Goal: Task Accomplishment & Management: Complete application form

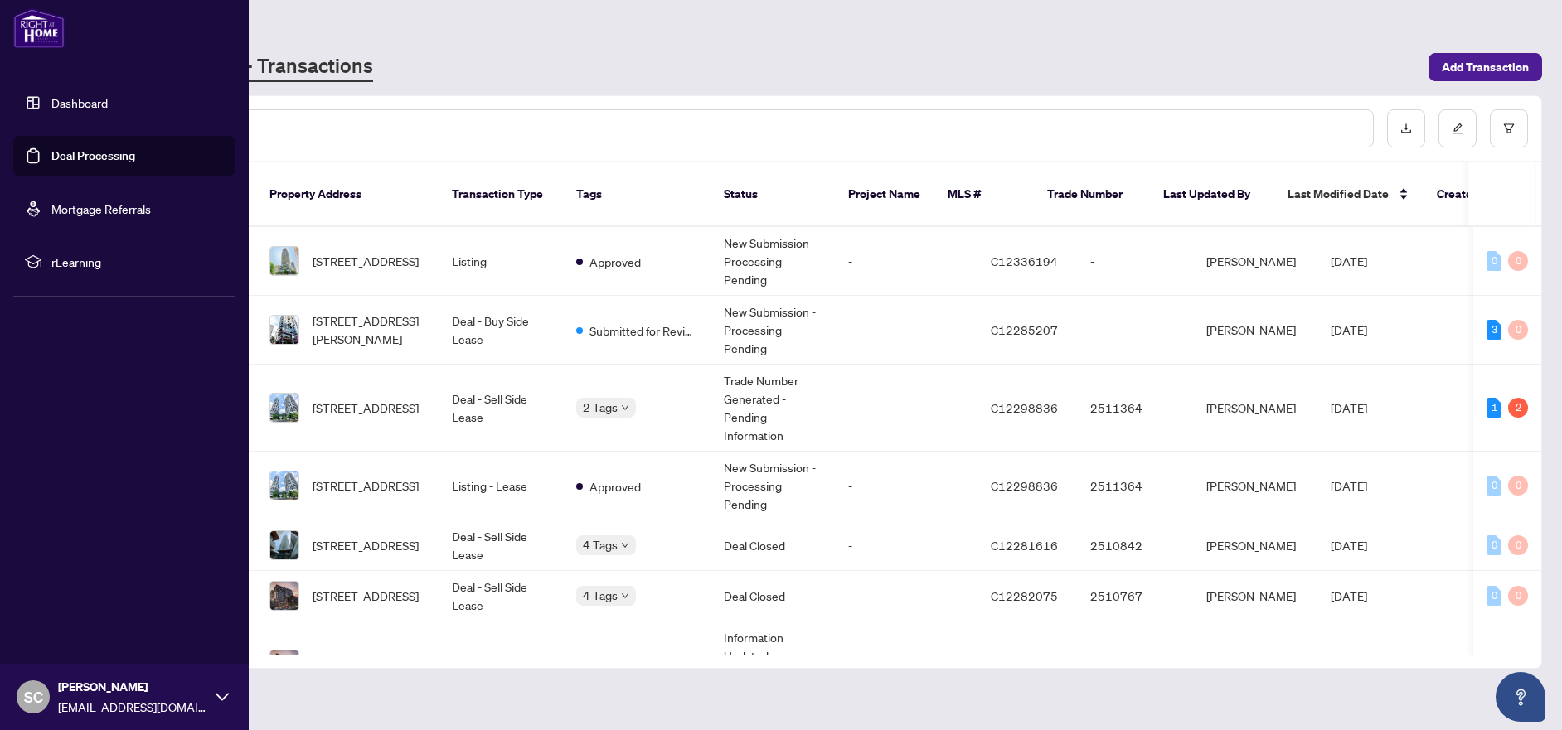
click at [85, 151] on link "Deal Processing" at bounding box center [93, 155] width 84 height 15
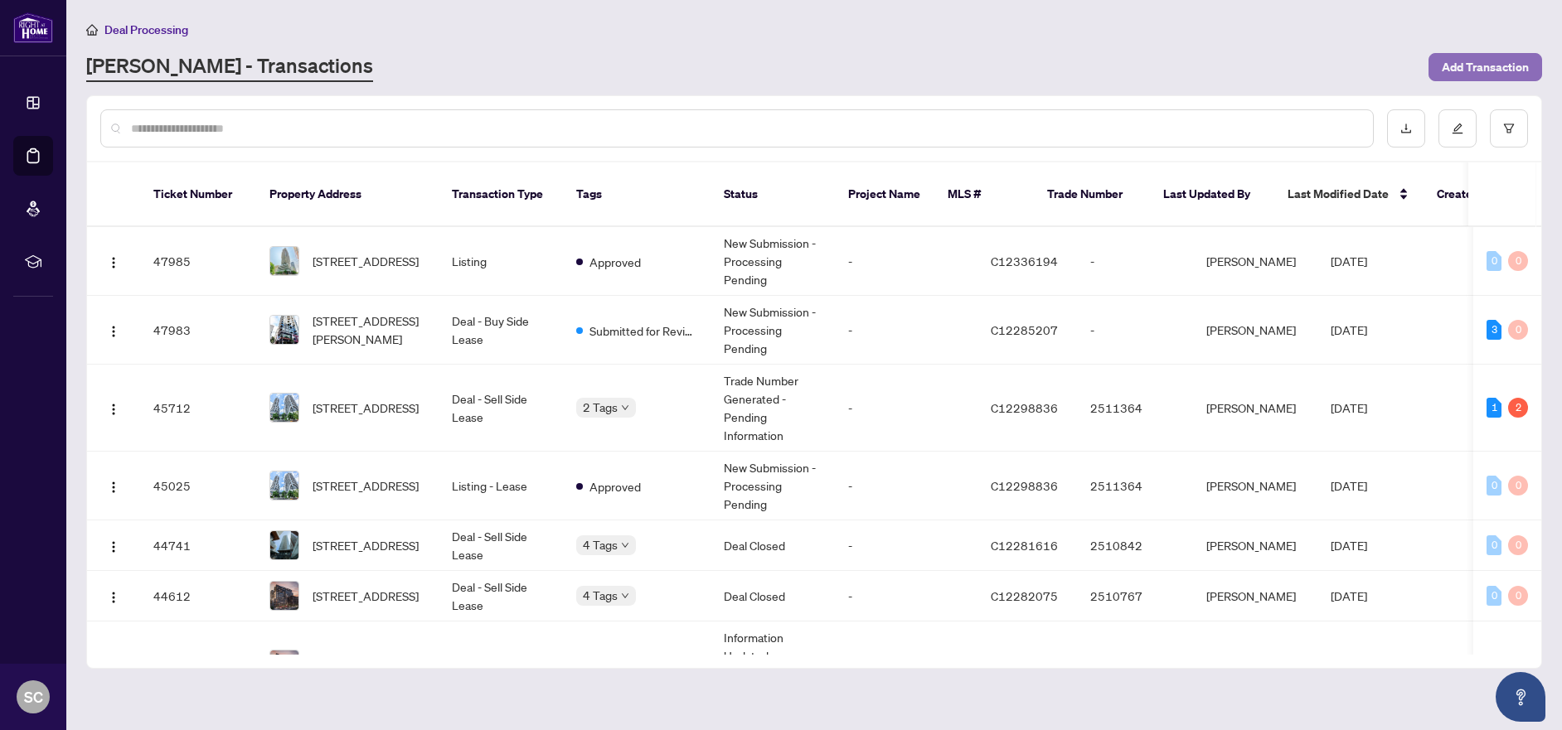
click at [1460, 69] on span "Add Transaction" at bounding box center [1485, 67] width 87 height 27
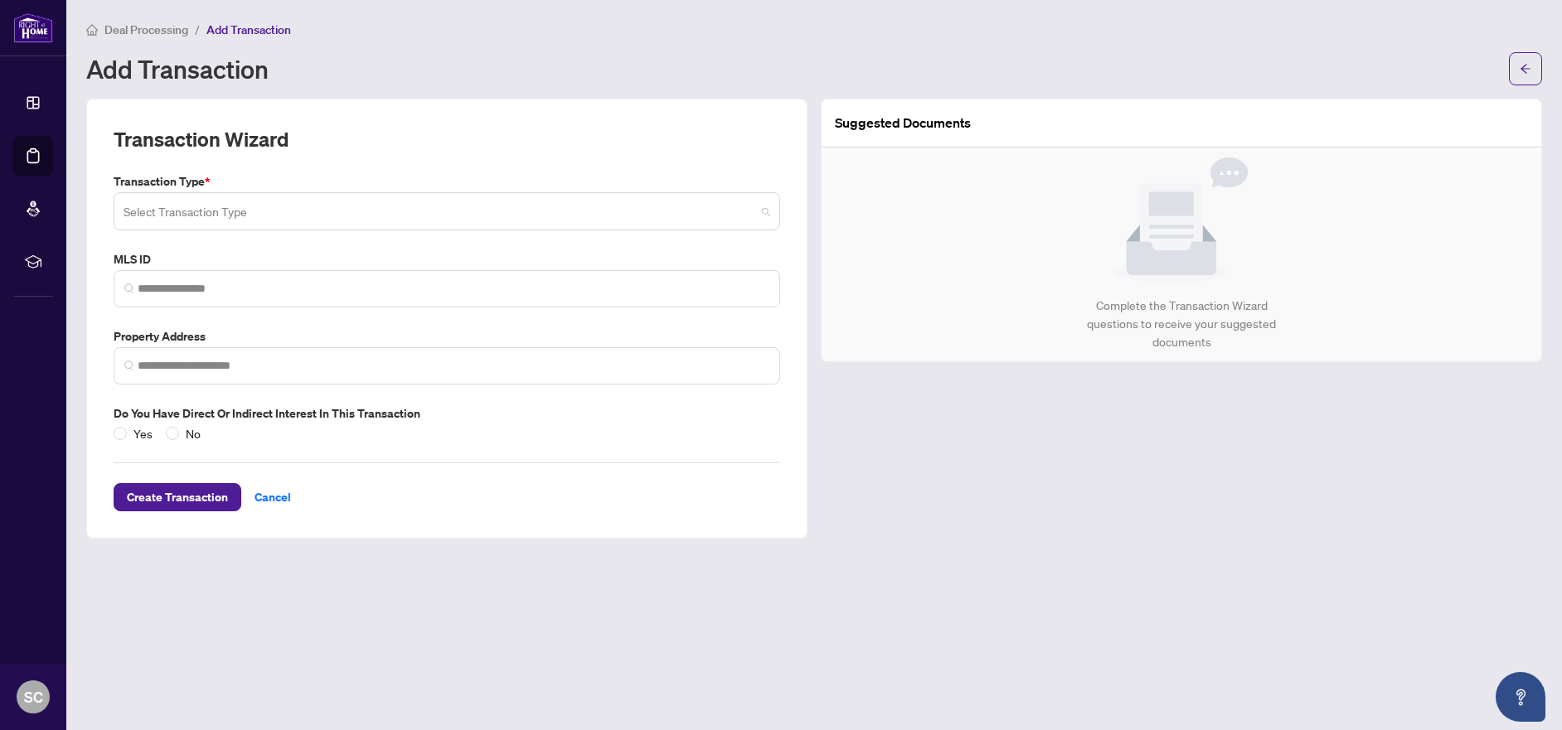
click at [493, 219] on input "search" at bounding box center [440, 214] width 632 height 36
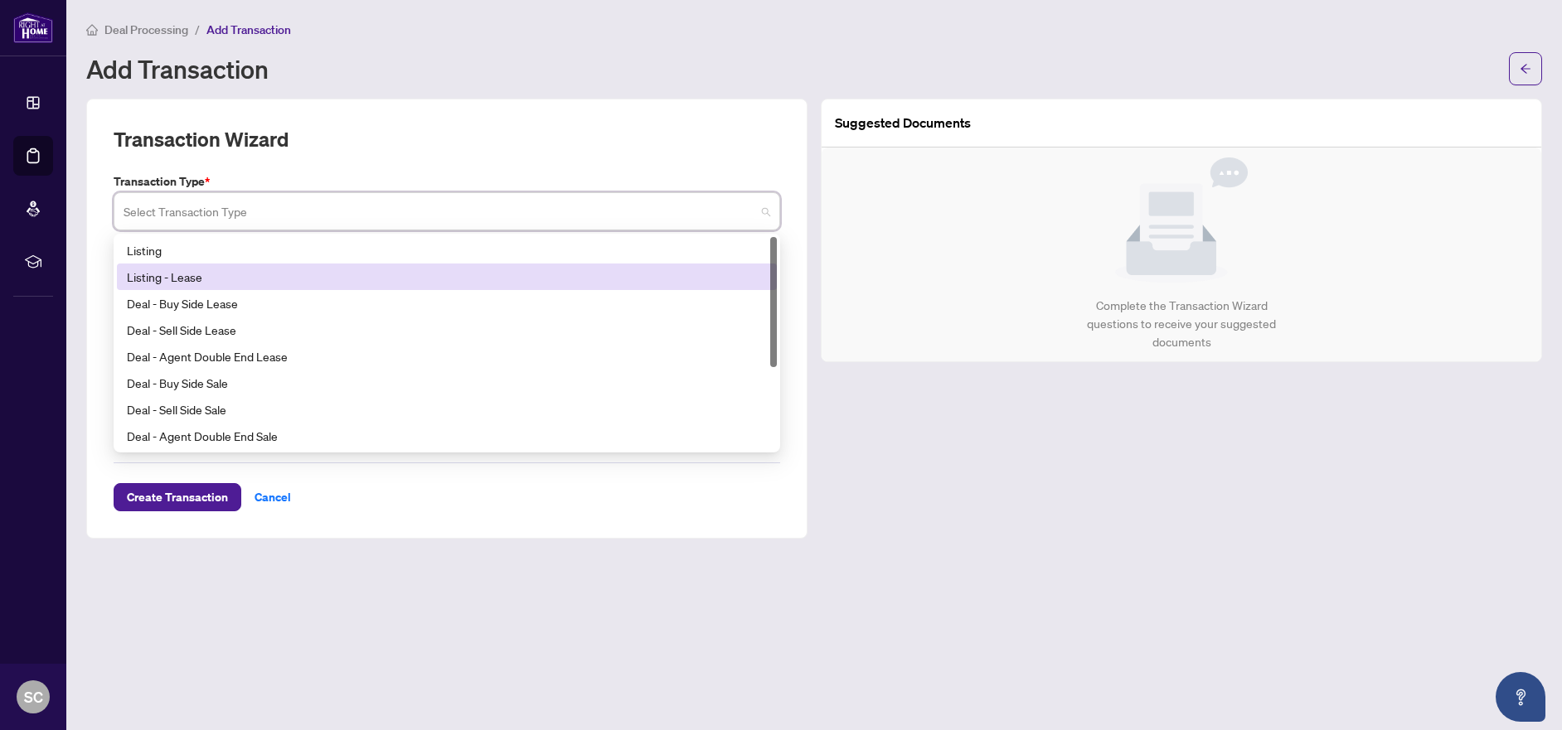
click at [218, 274] on div "Listing - Lease" at bounding box center [447, 277] width 640 height 18
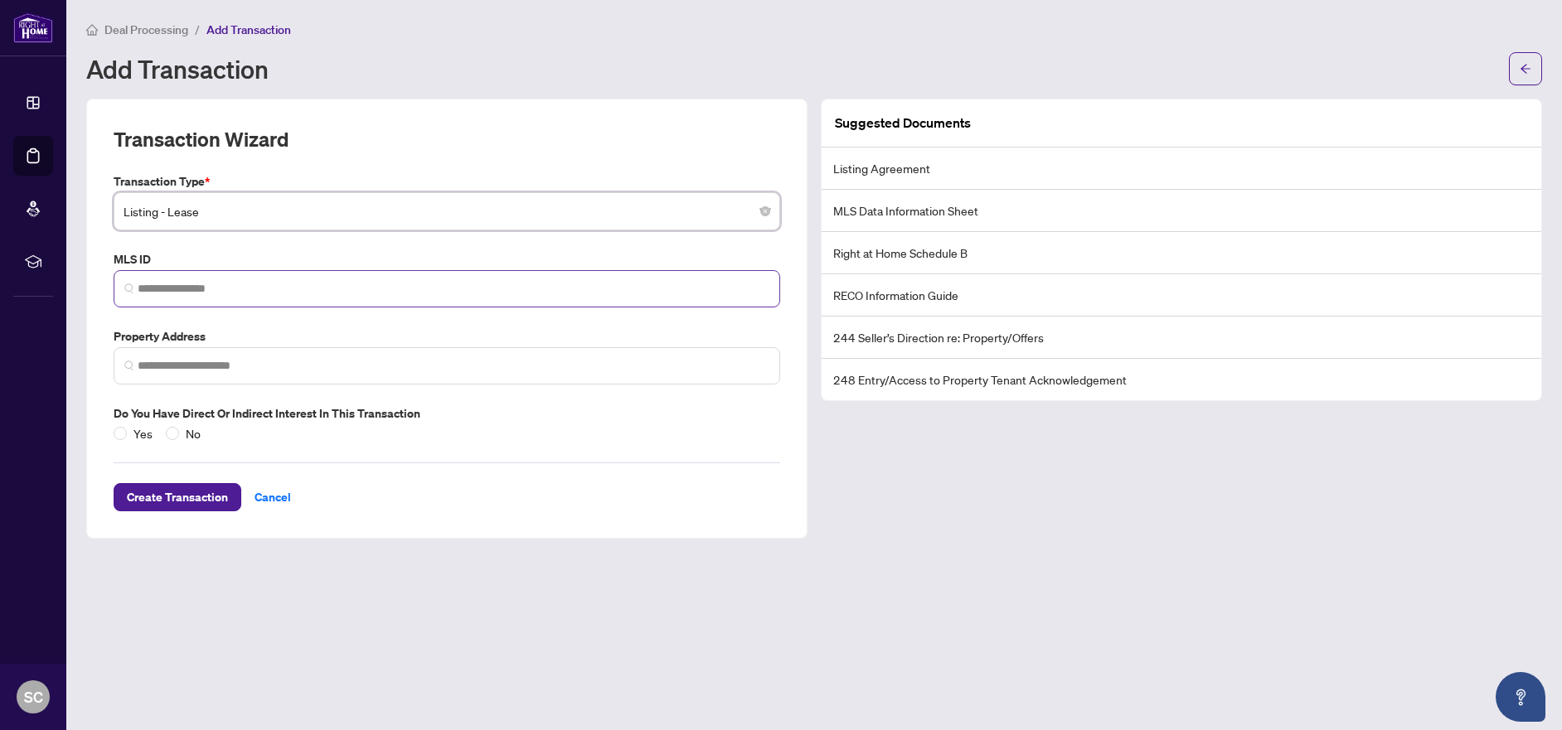
click at [228, 279] on span at bounding box center [447, 288] width 667 height 37
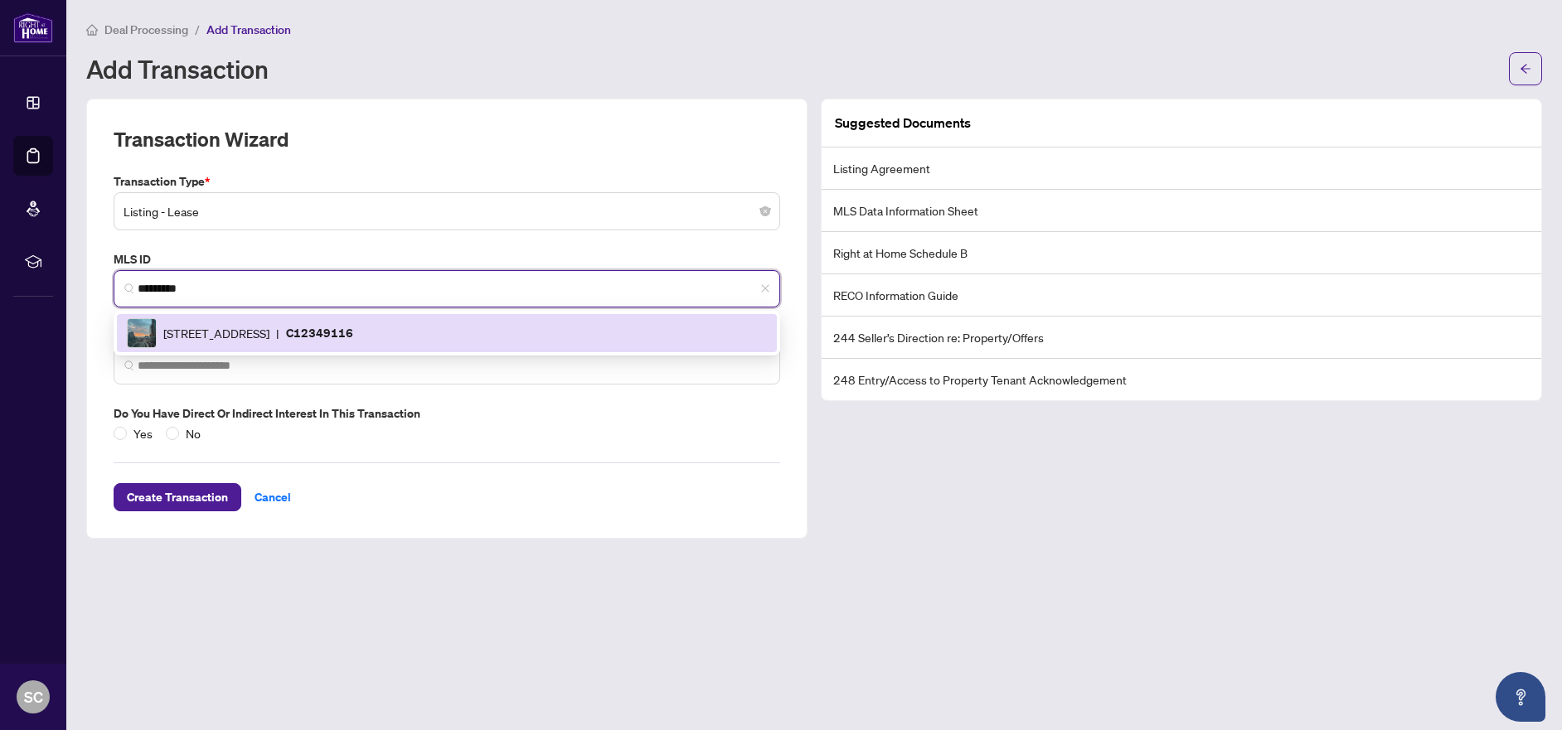
click at [353, 326] on p "C12349116" at bounding box center [319, 332] width 67 height 19
type input "*********"
type input "**********"
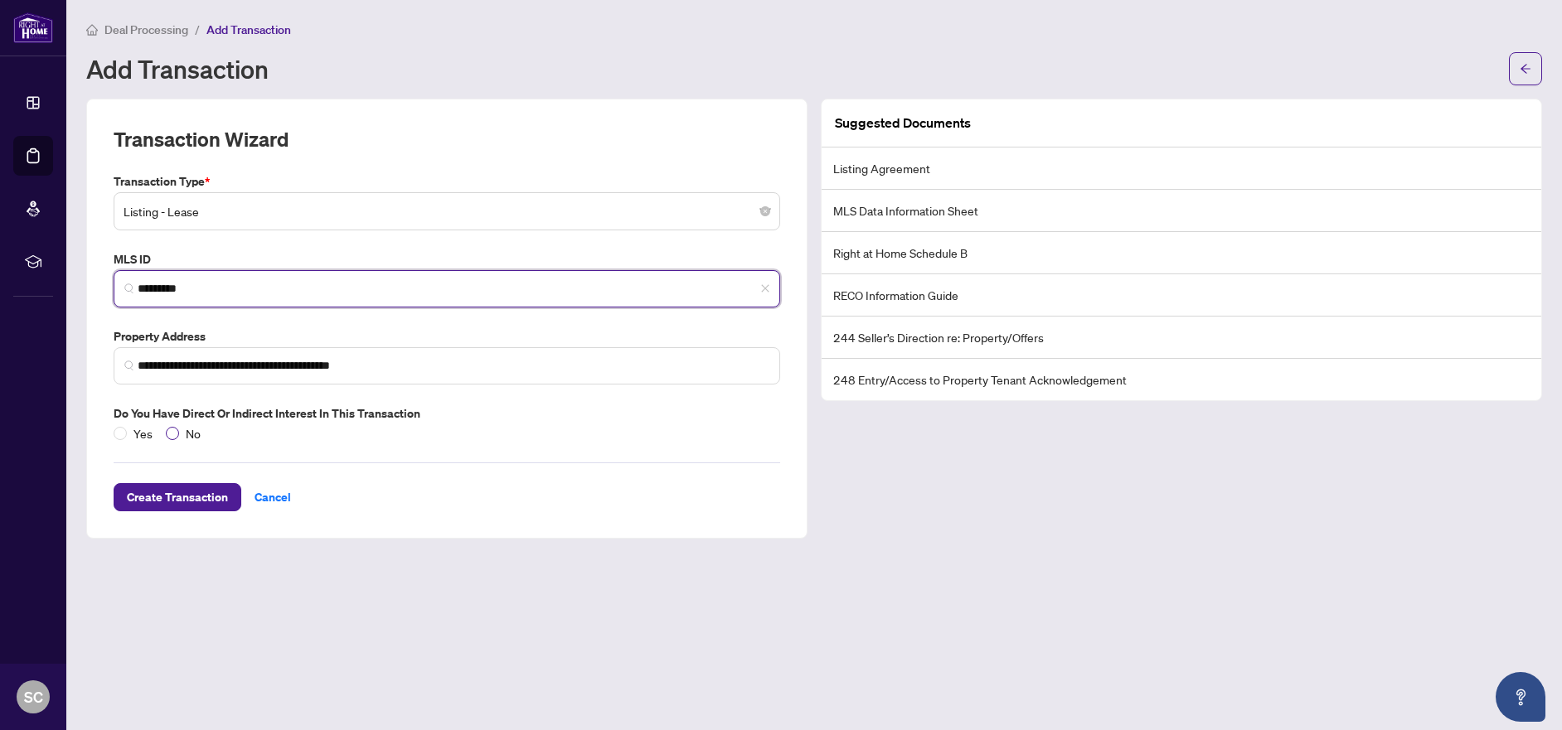
type input "*********"
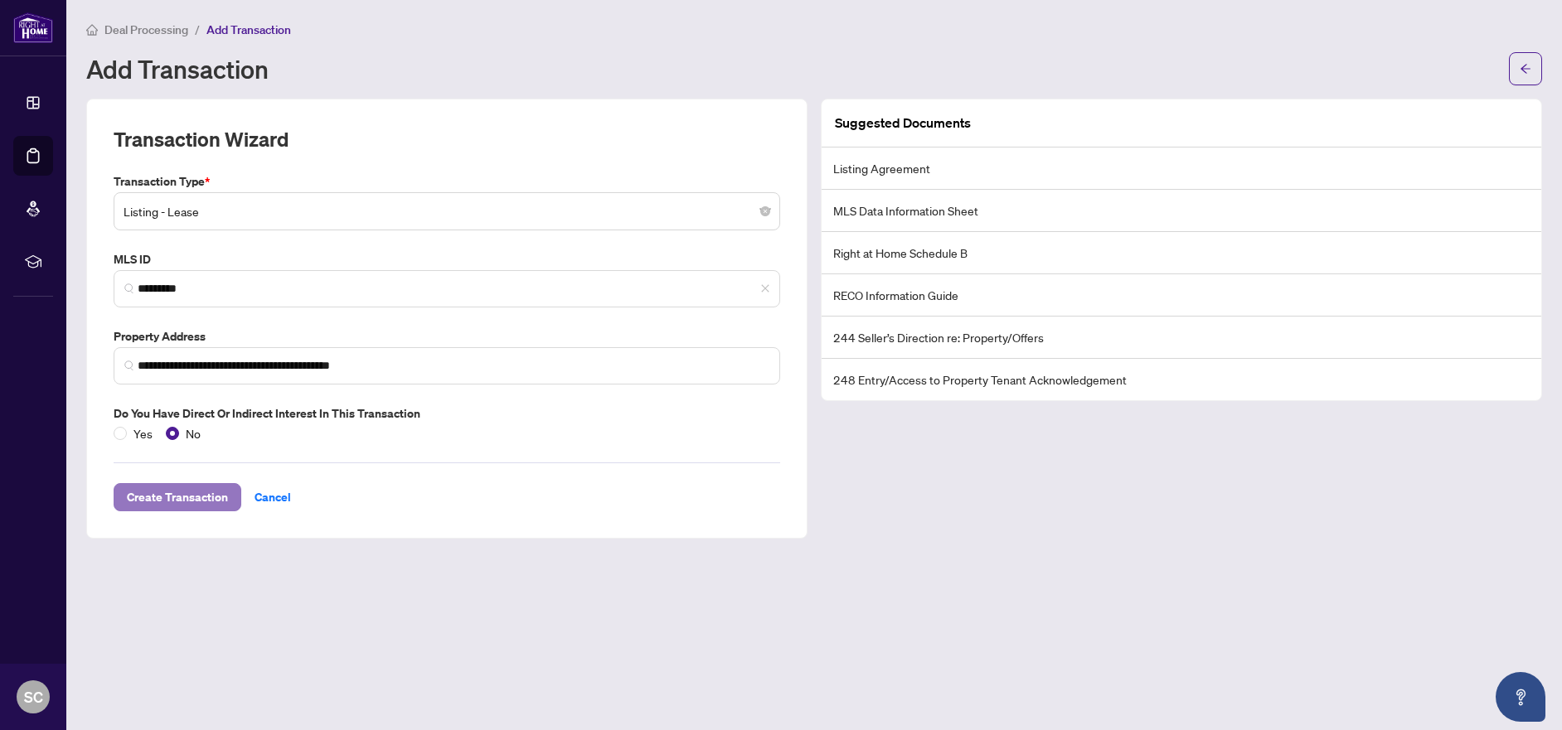
click at [193, 503] on span "Create Transaction" at bounding box center [177, 497] width 101 height 27
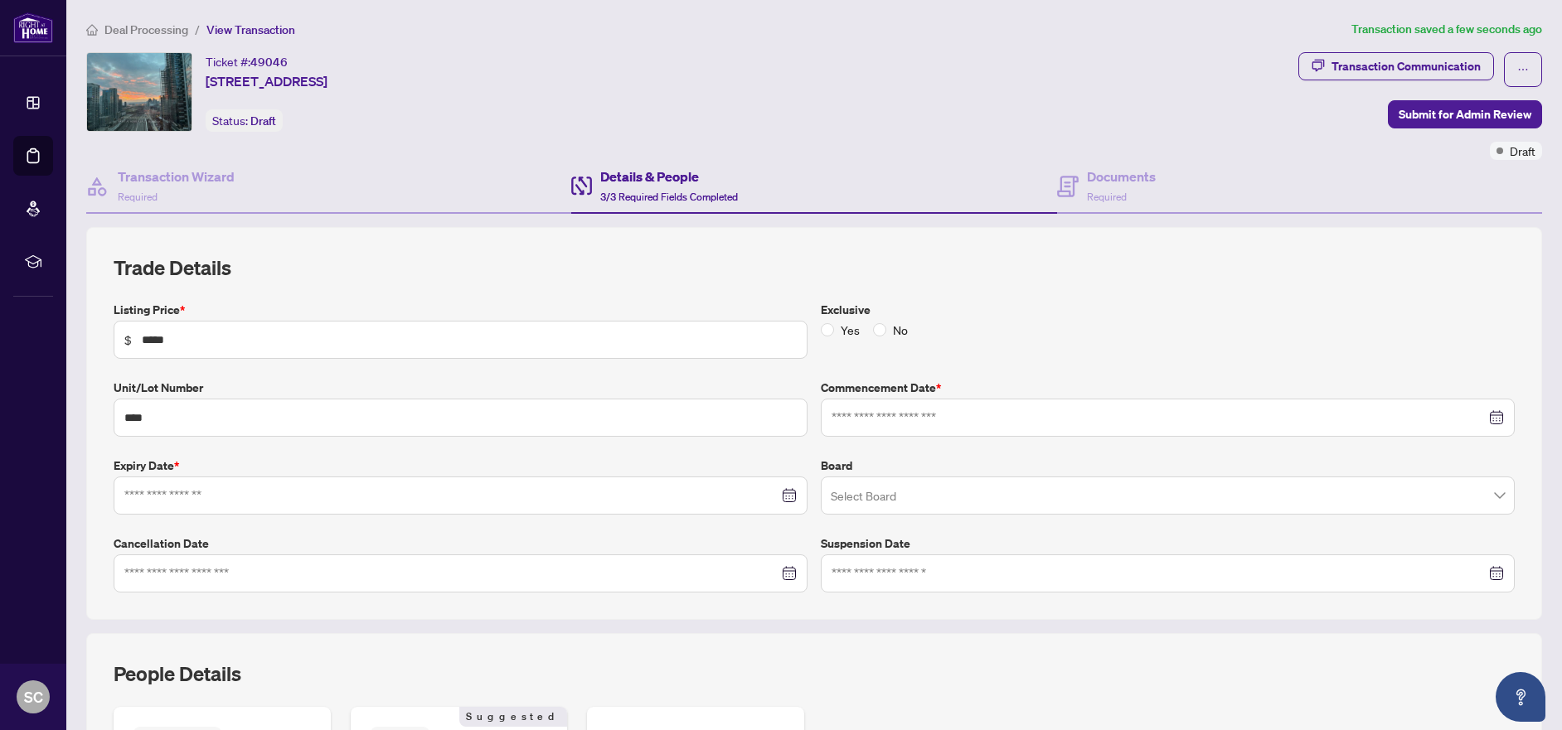
type input "**********"
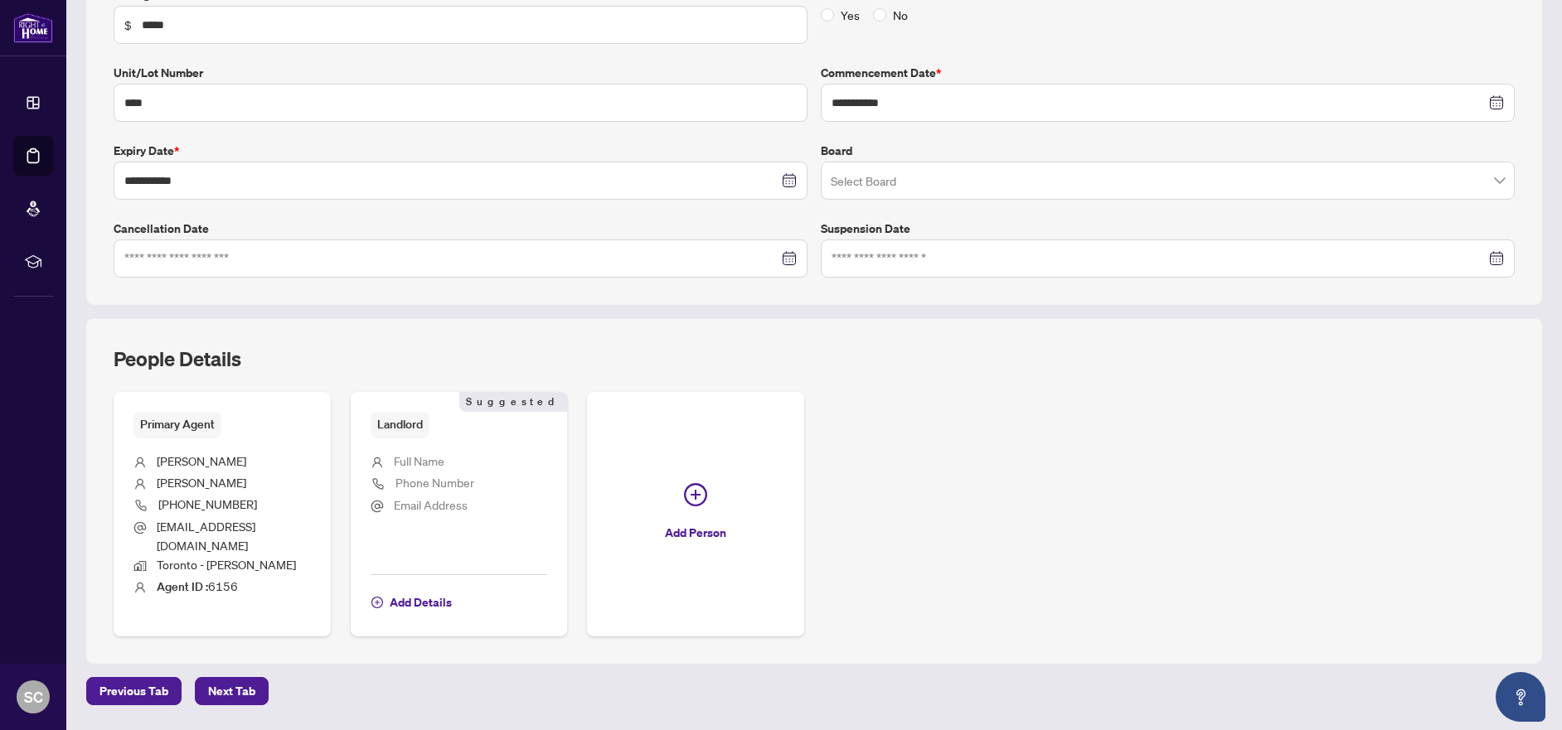
scroll to position [352, 0]
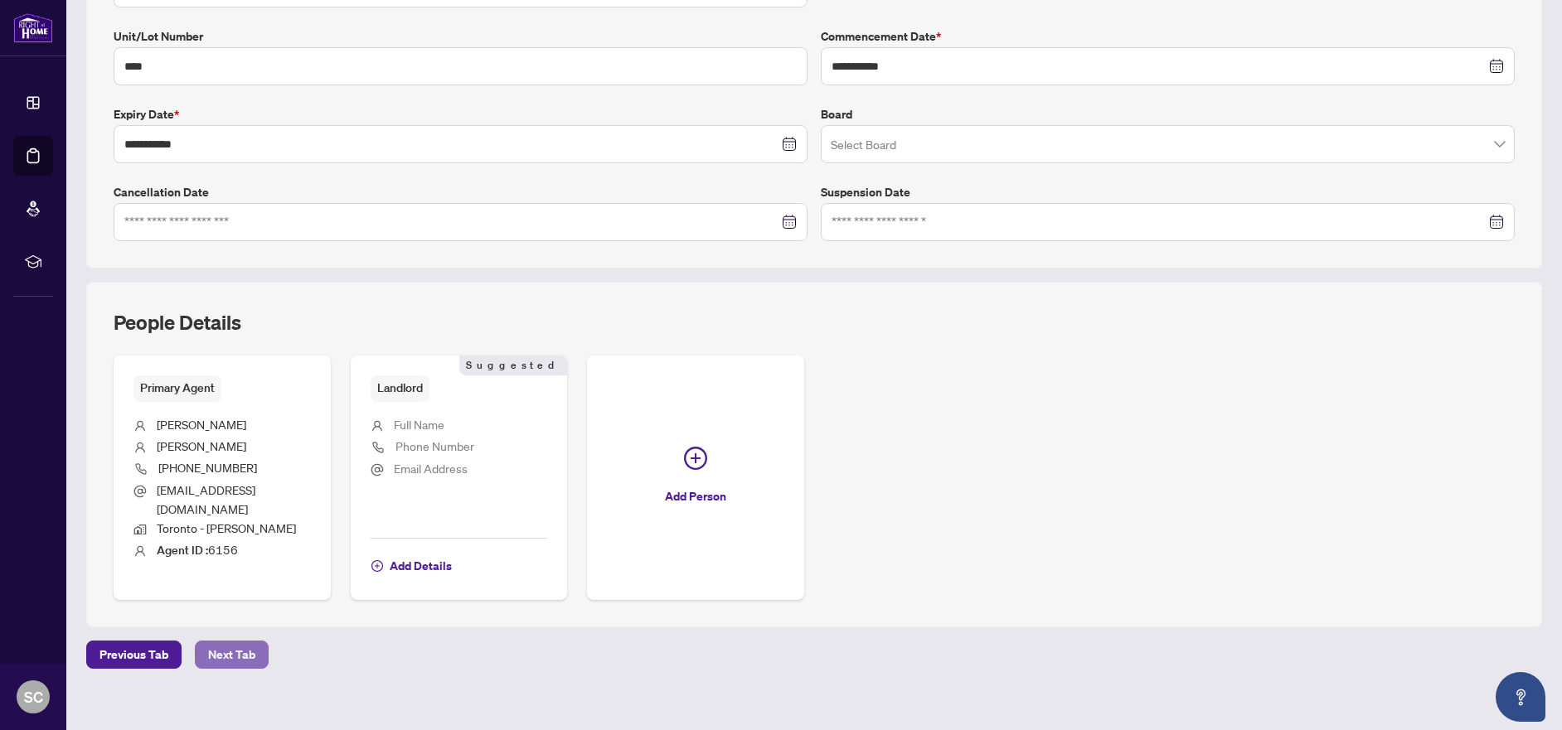
click at [233, 642] on span "Next Tab" at bounding box center [231, 655] width 47 height 27
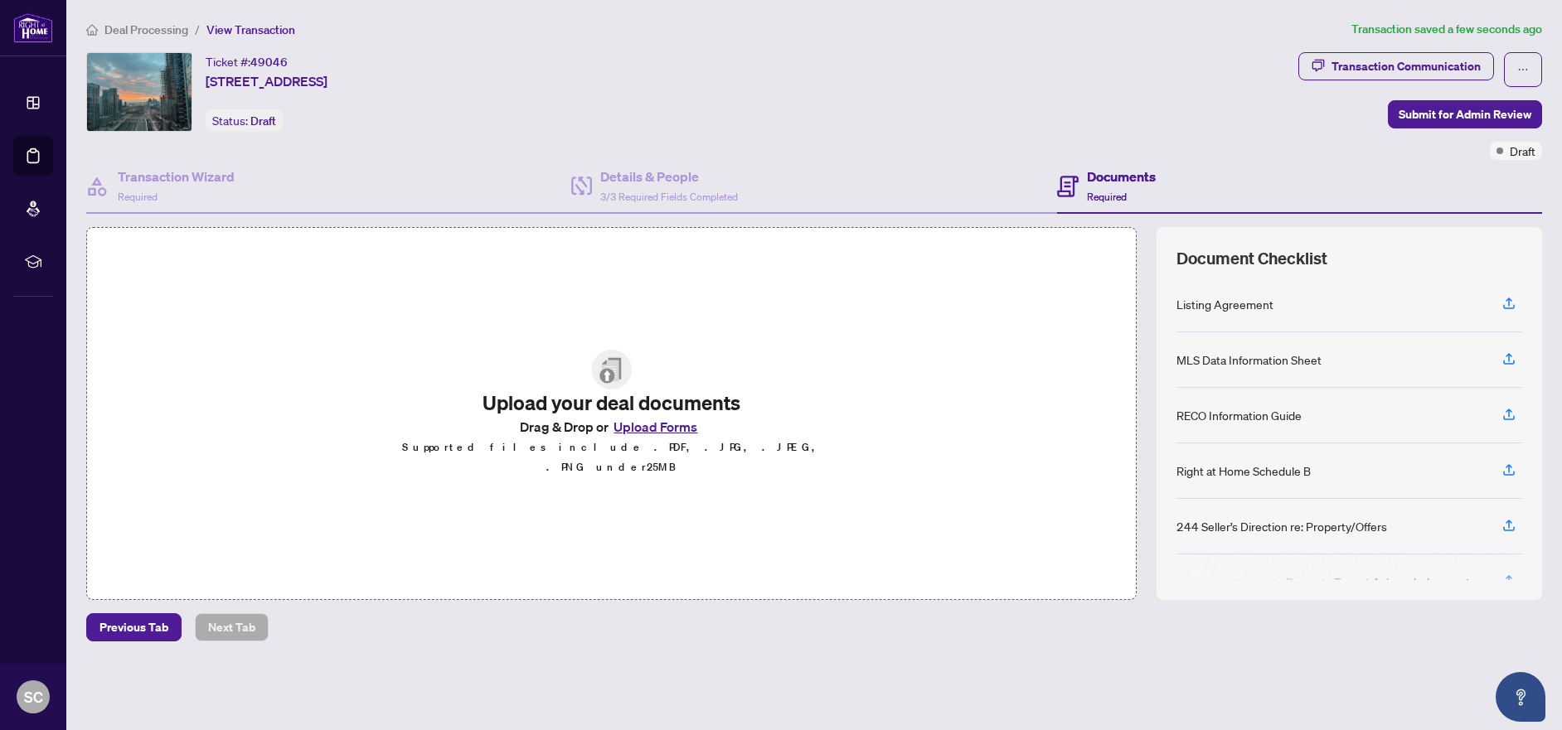
click at [641, 429] on button "Upload Forms" at bounding box center [655, 427] width 94 height 22
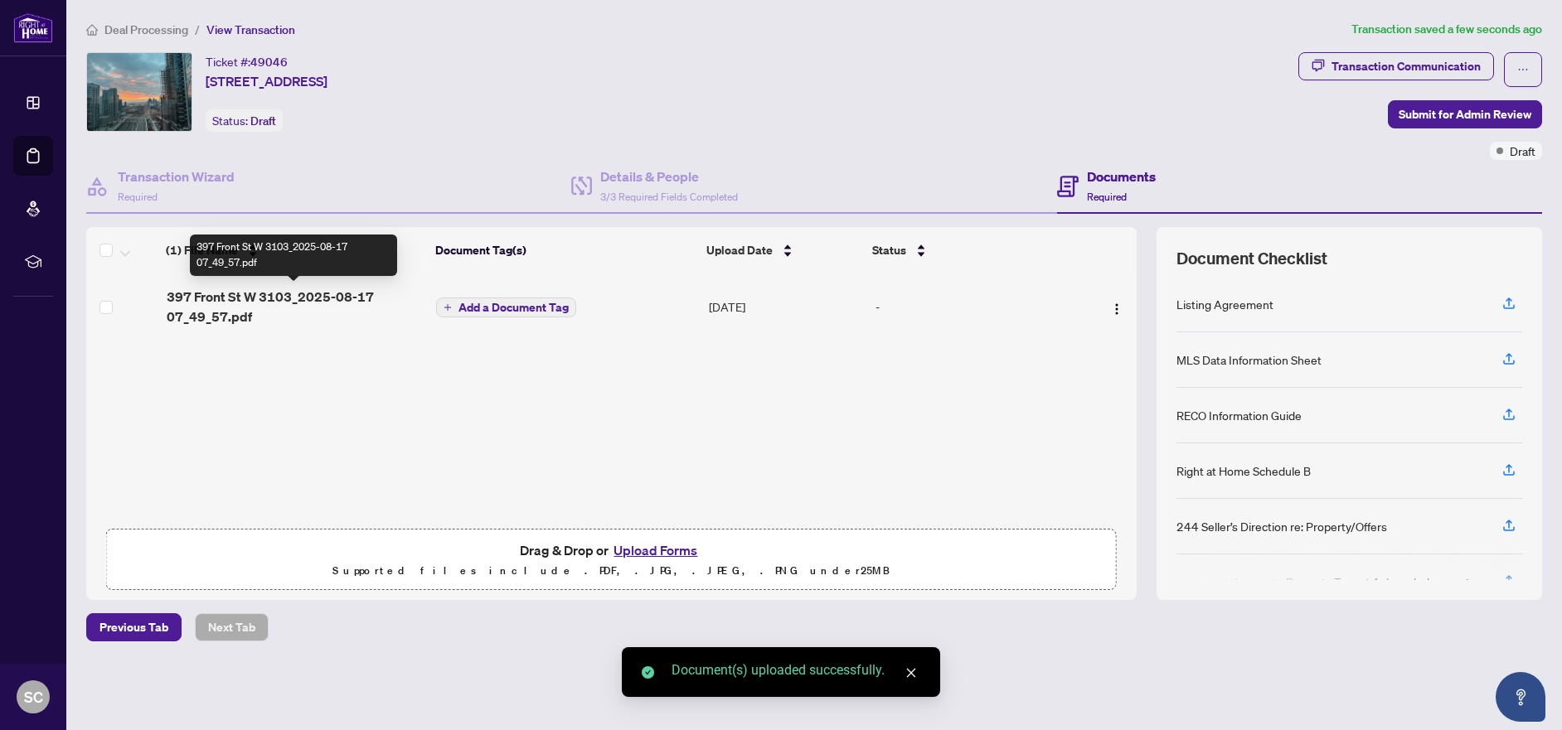
click at [355, 306] on span "397 Front St W 3103_2025-08-17 07_49_57.pdf" at bounding box center [295, 307] width 257 height 40
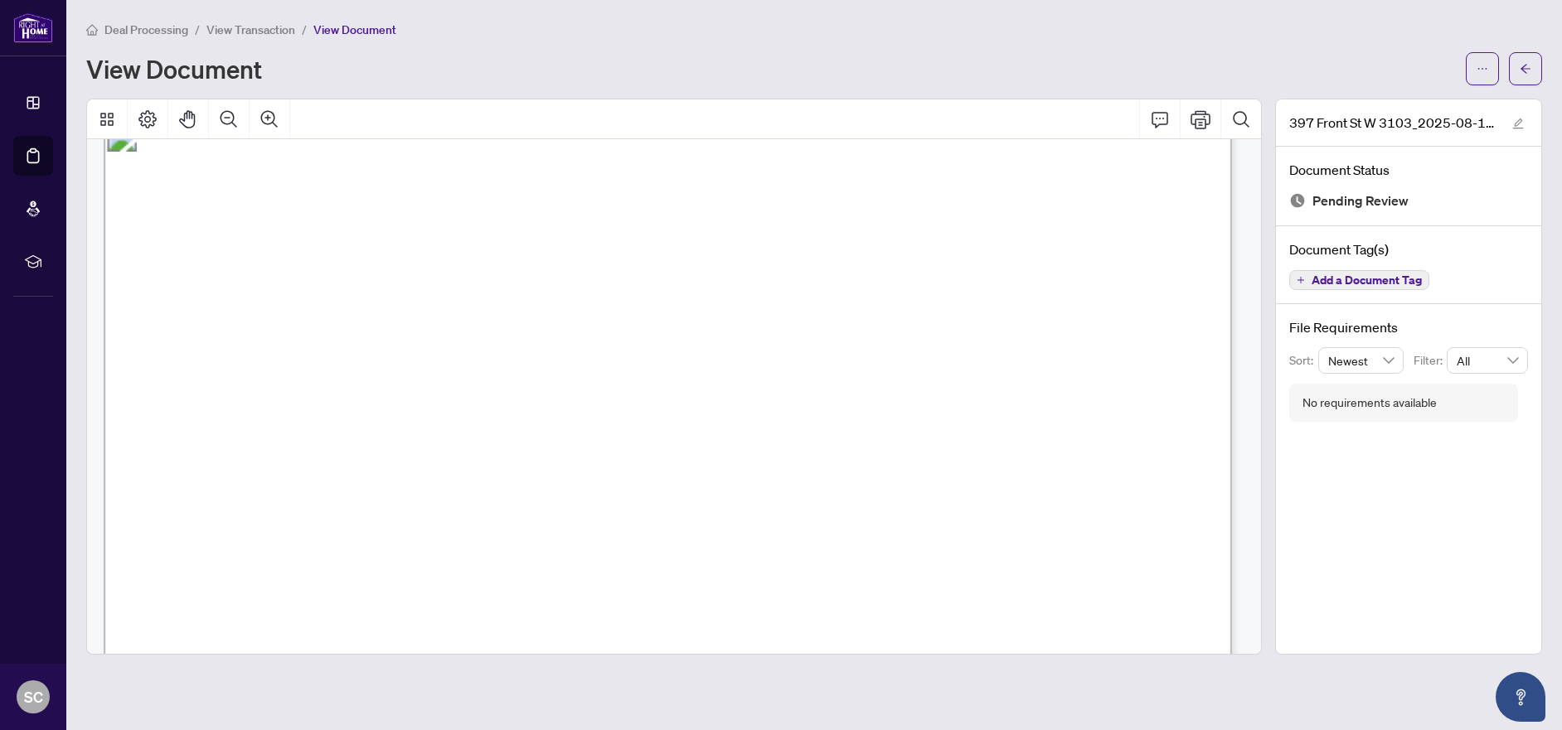
scroll to position [49275, 0]
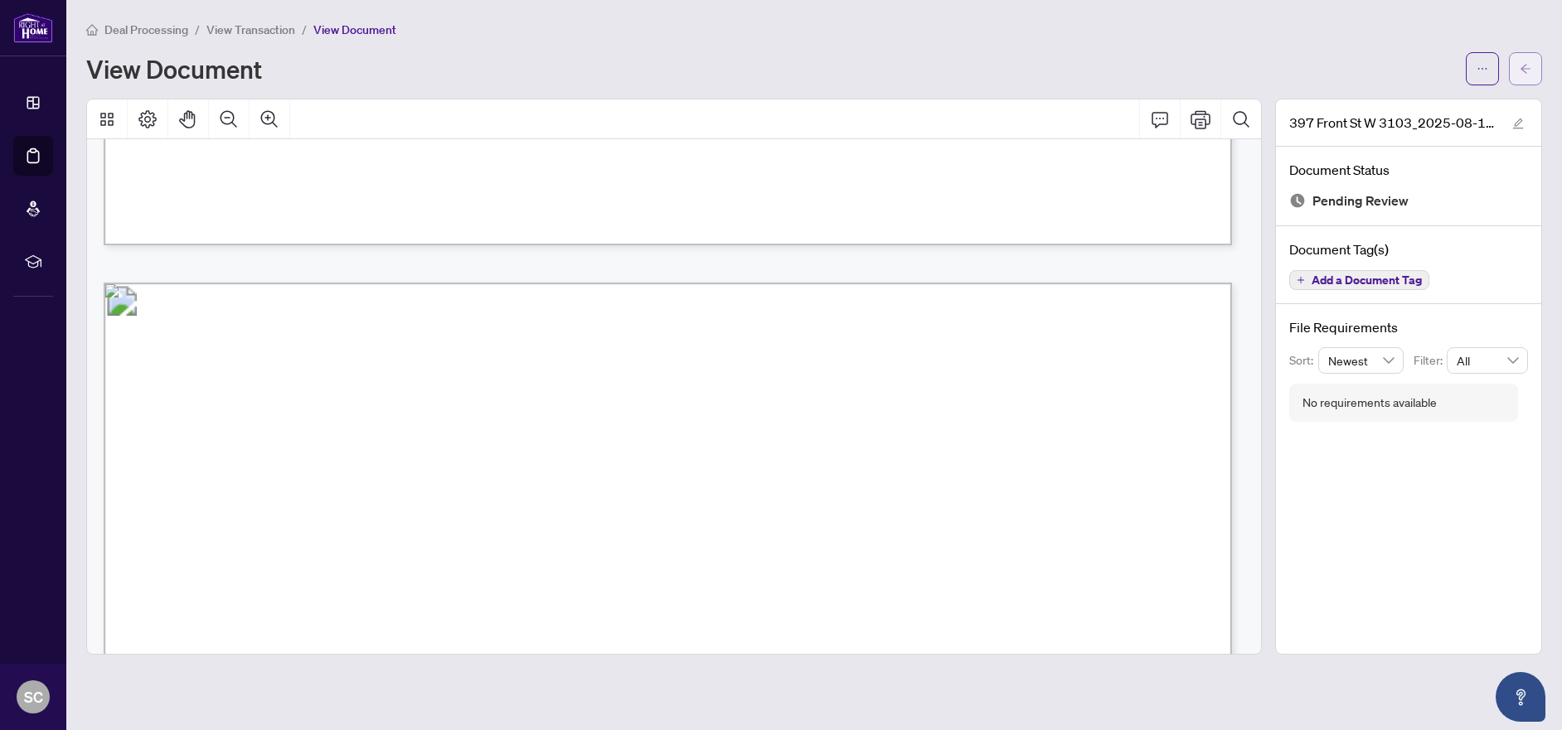
click at [1530, 70] on icon "arrow-left" at bounding box center [1526, 69] width 12 height 12
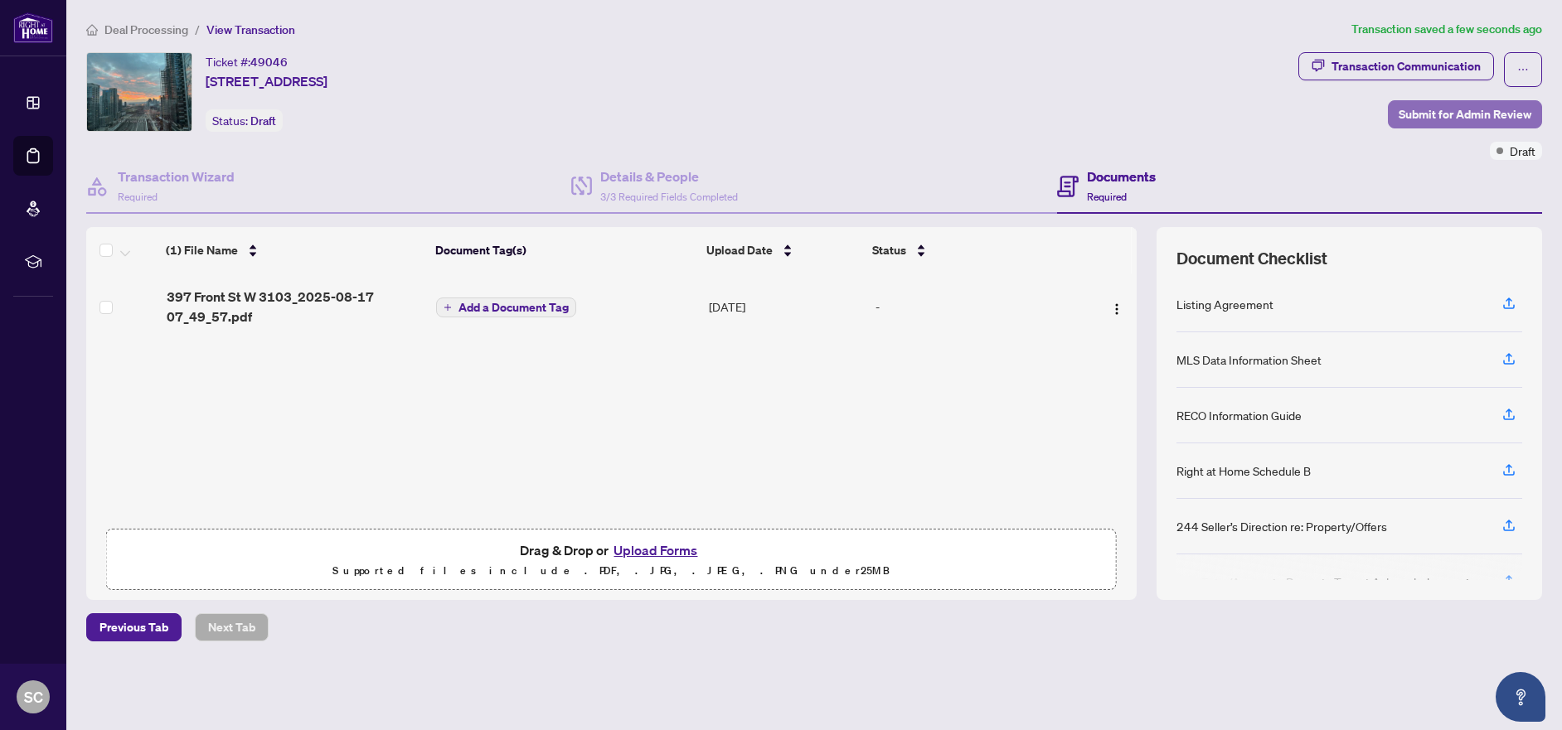
click at [1459, 122] on span "Submit for Admin Review" at bounding box center [1465, 114] width 133 height 27
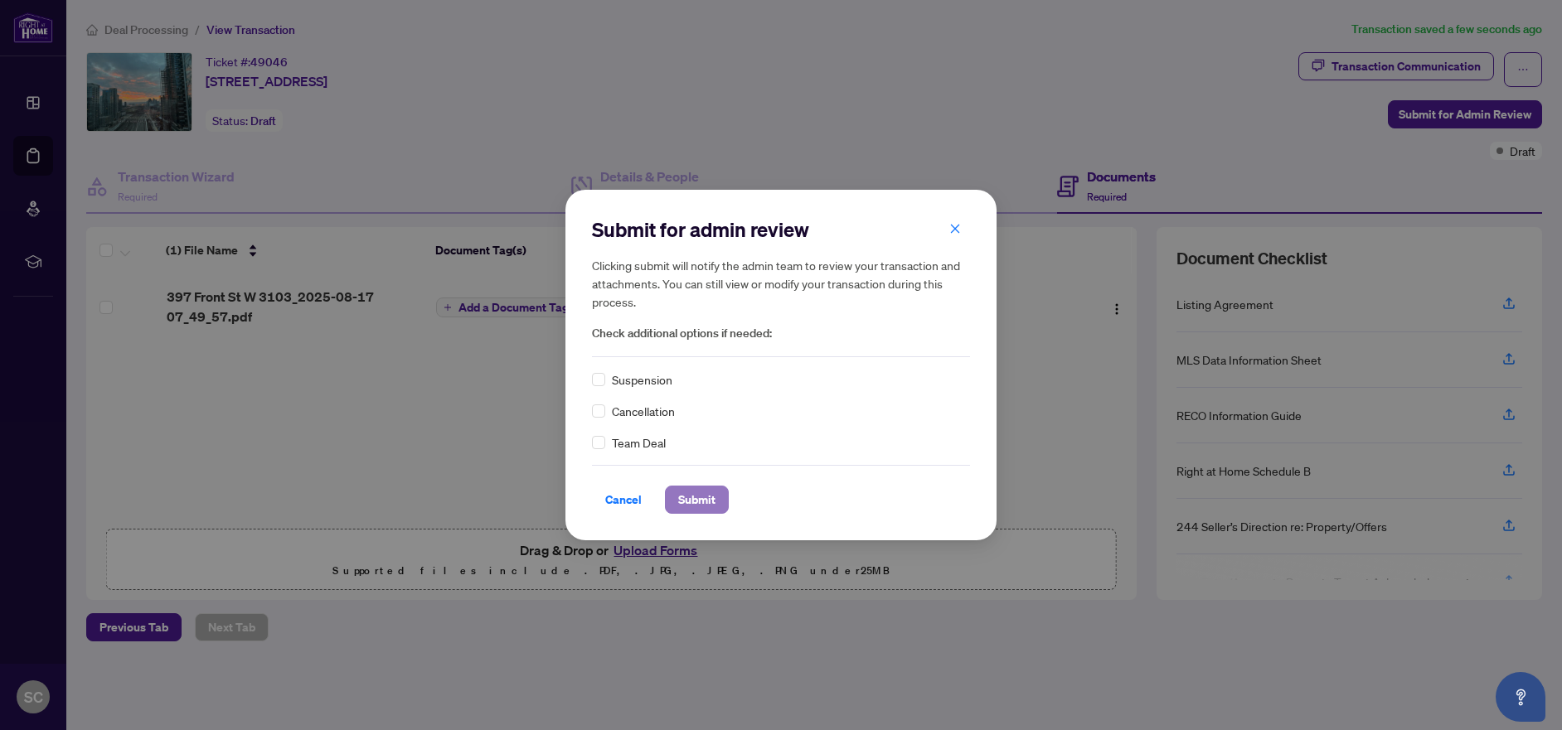
click at [705, 497] on span "Submit" at bounding box center [696, 500] width 37 height 27
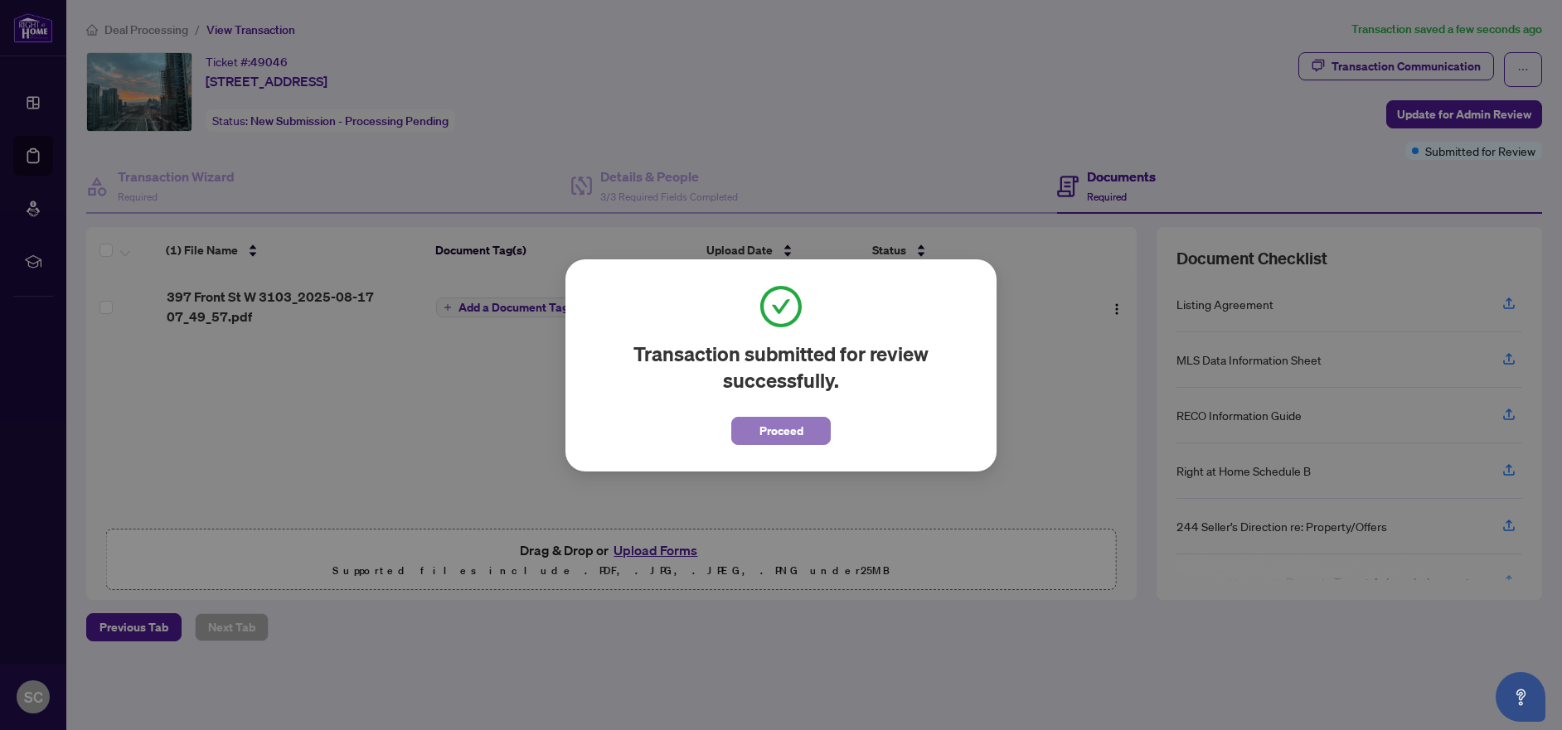
click at [787, 431] on span "Proceed" at bounding box center [781, 431] width 44 height 27
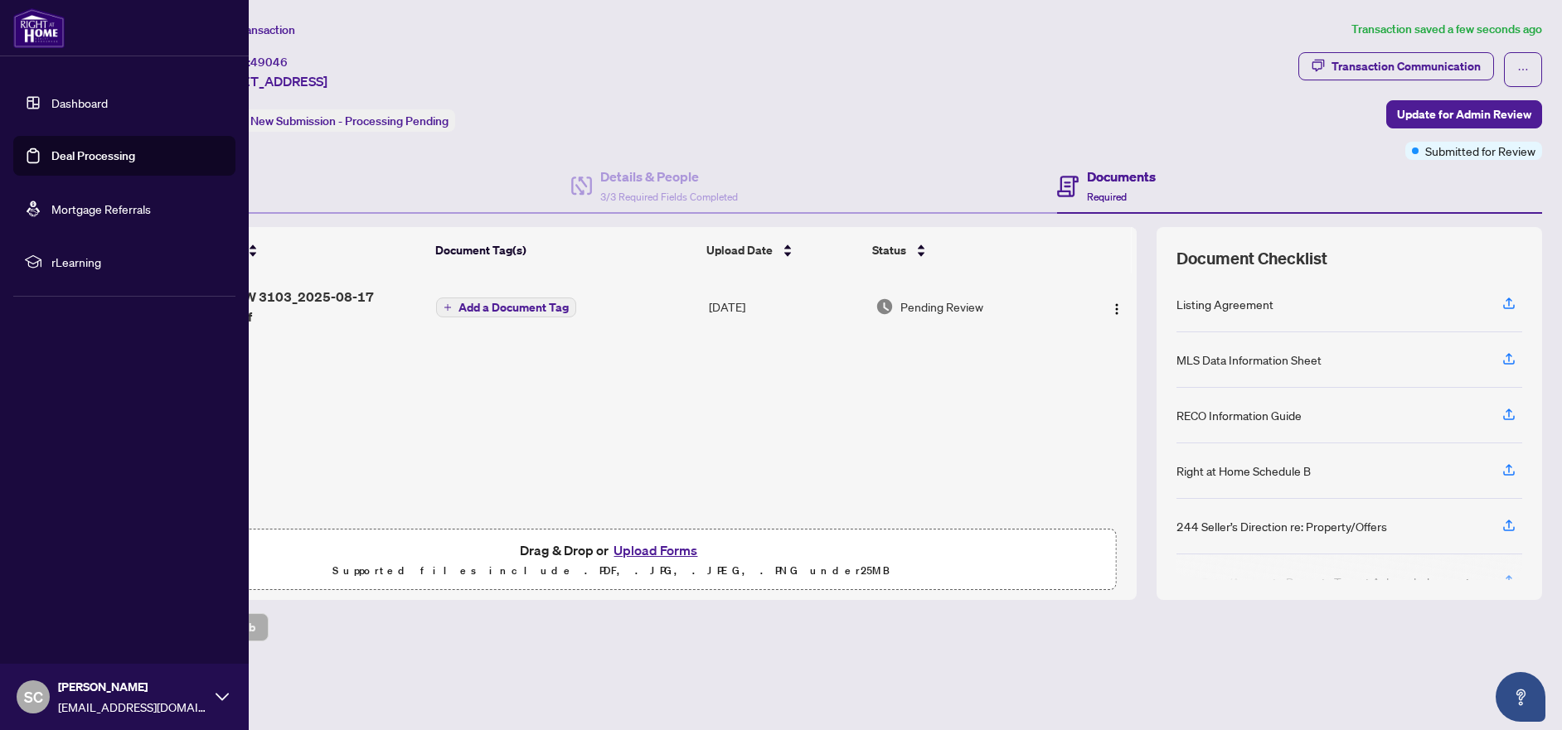
click at [69, 110] on link "Dashboard" at bounding box center [79, 102] width 56 height 15
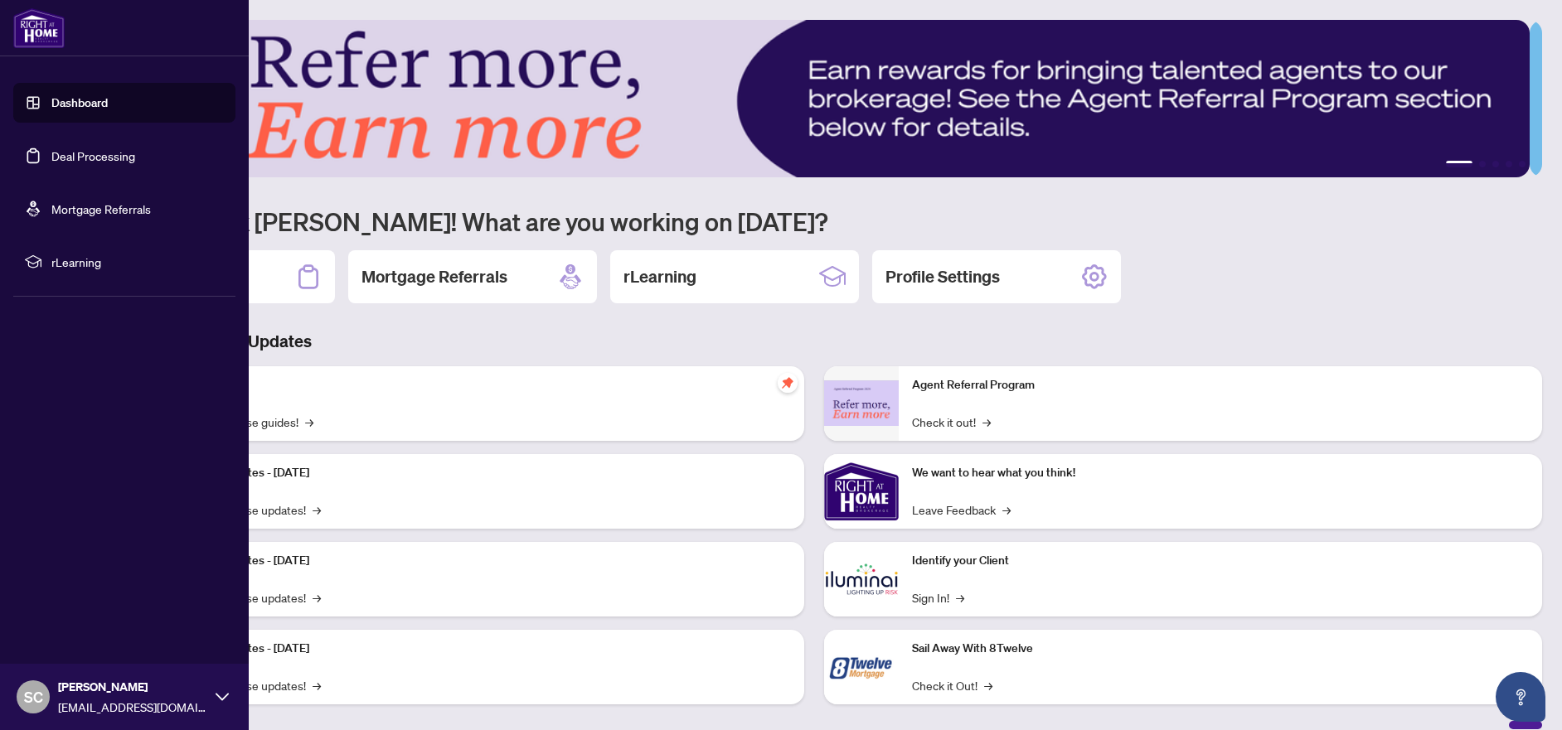
click at [96, 162] on link "Deal Processing" at bounding box center [93, 155] width 84 height 15
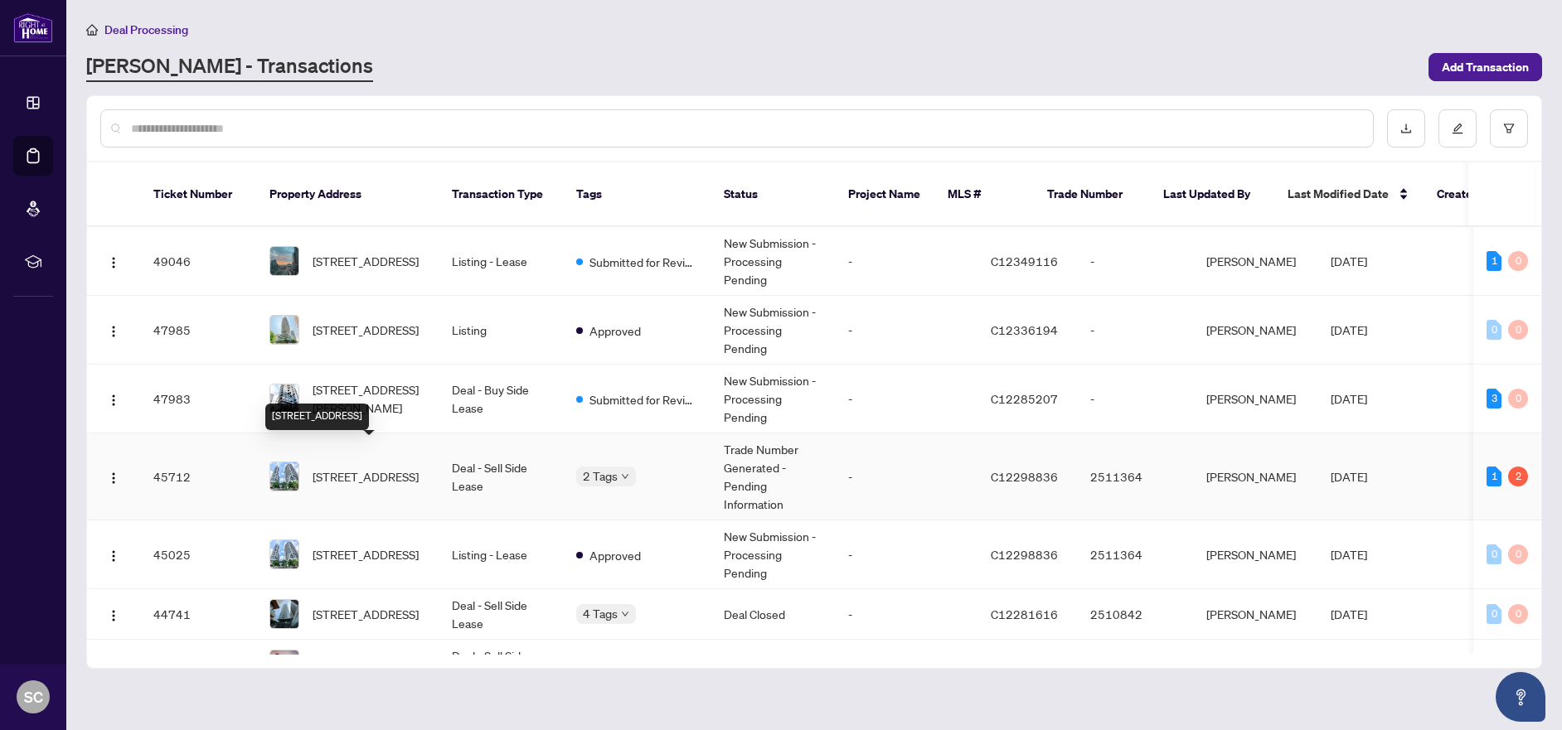
click at [380, 468] on span "[STREET_ADDRESS]" at bounding box center [366, 477] width 106 height 18
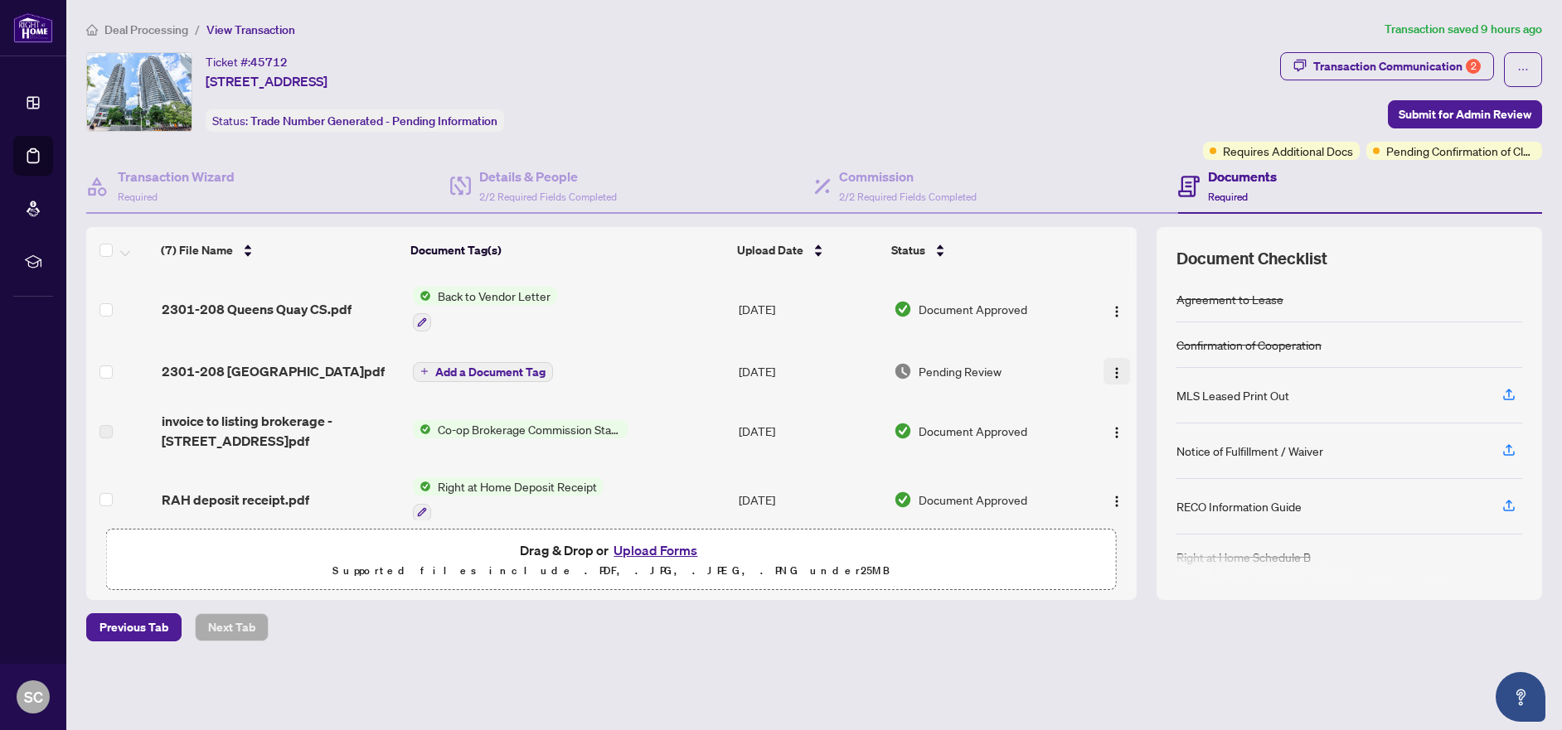
click at [1113, 373] on img "button" at bounding box center [1116, 372] width 13 height 13
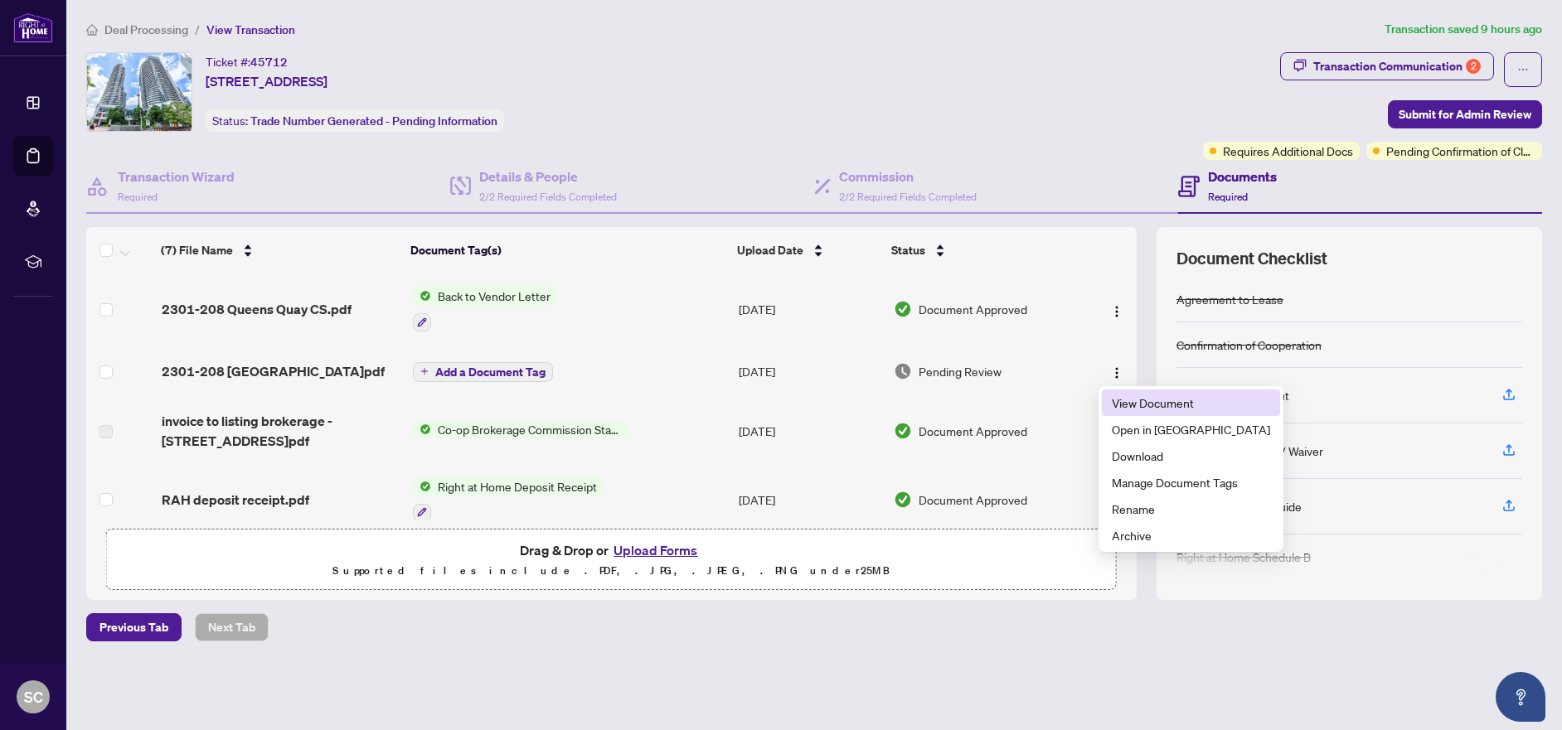
click at [1133, 400] on span "View Document" at bounding box center [1191, 403] width 158 height 18
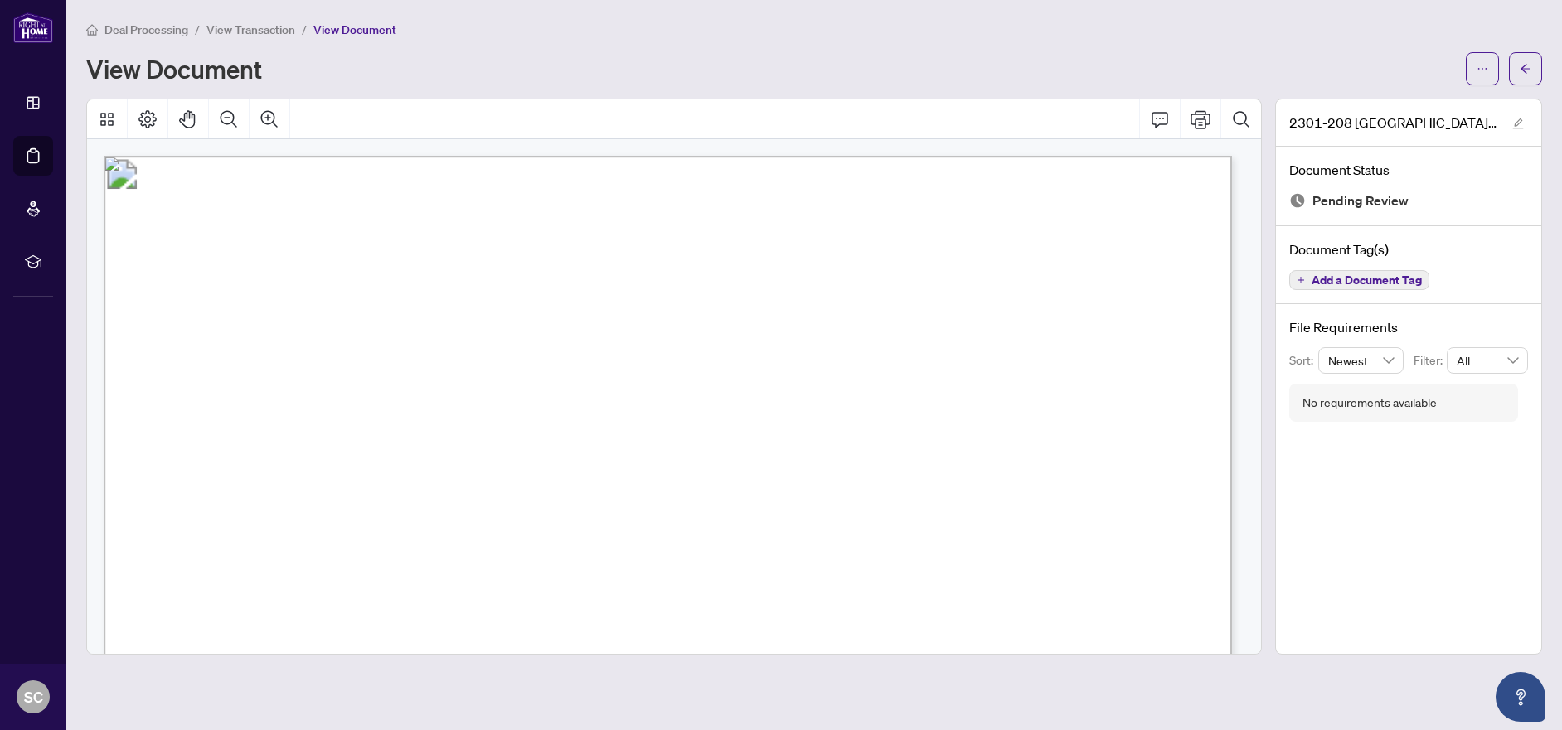
click at [249, 31] on span "View Transaction" at bounding box center [250, 29] width 89 height 15
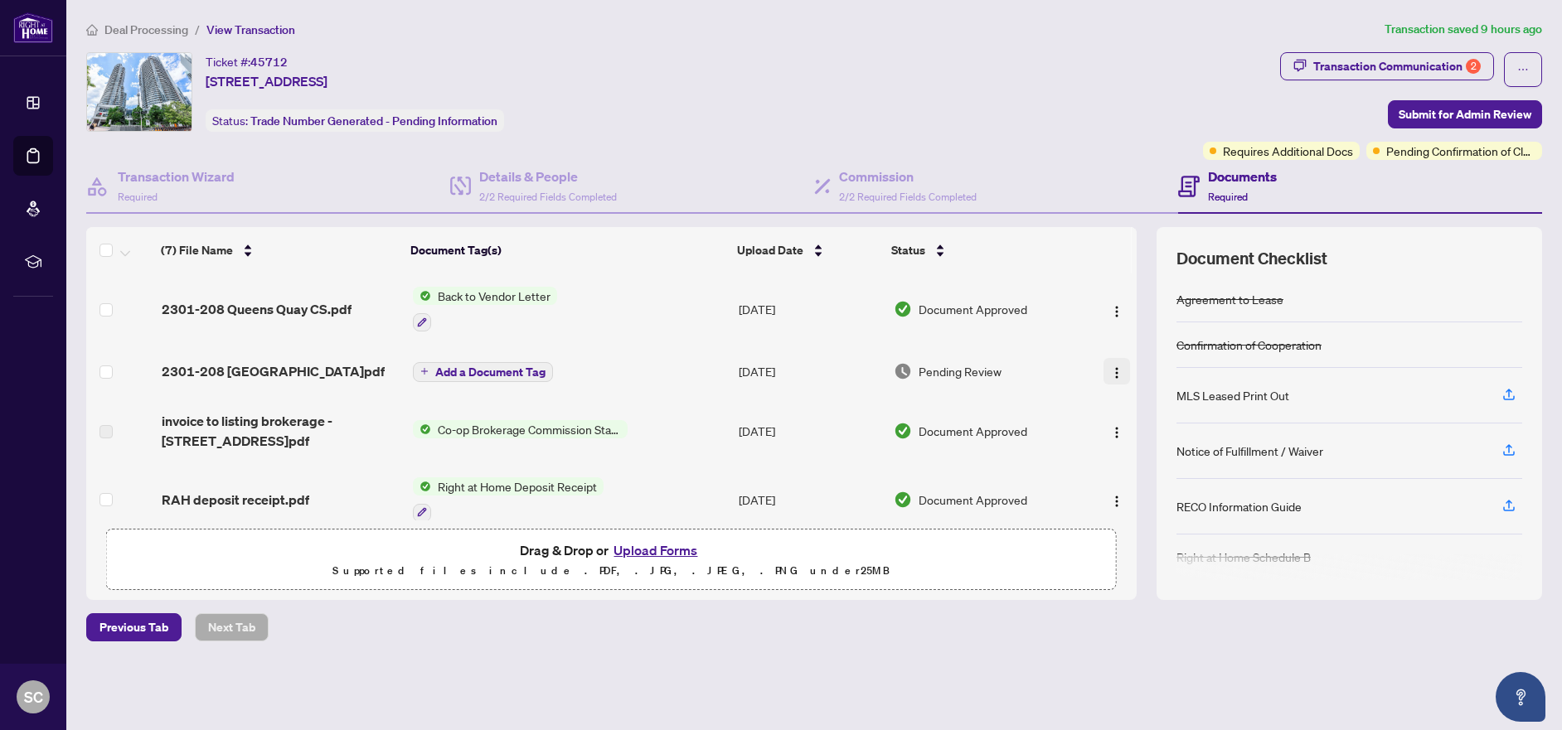
click at [1110, 370] on img "button" at bounding box center [1116, 372] width 13 height 13
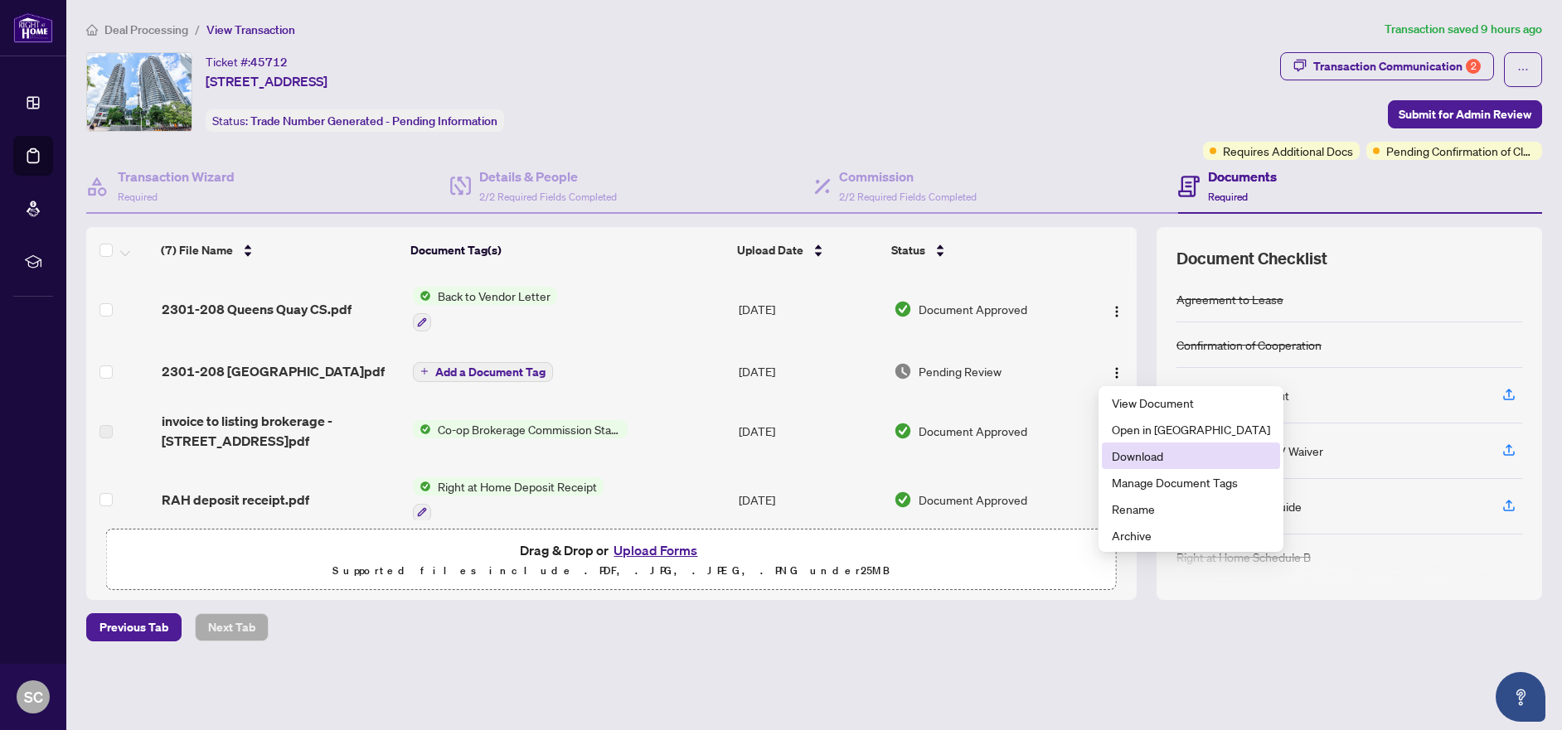
click at [1161, 454] on span "Download" at bounding box center [1191, 456] width 158 height 18
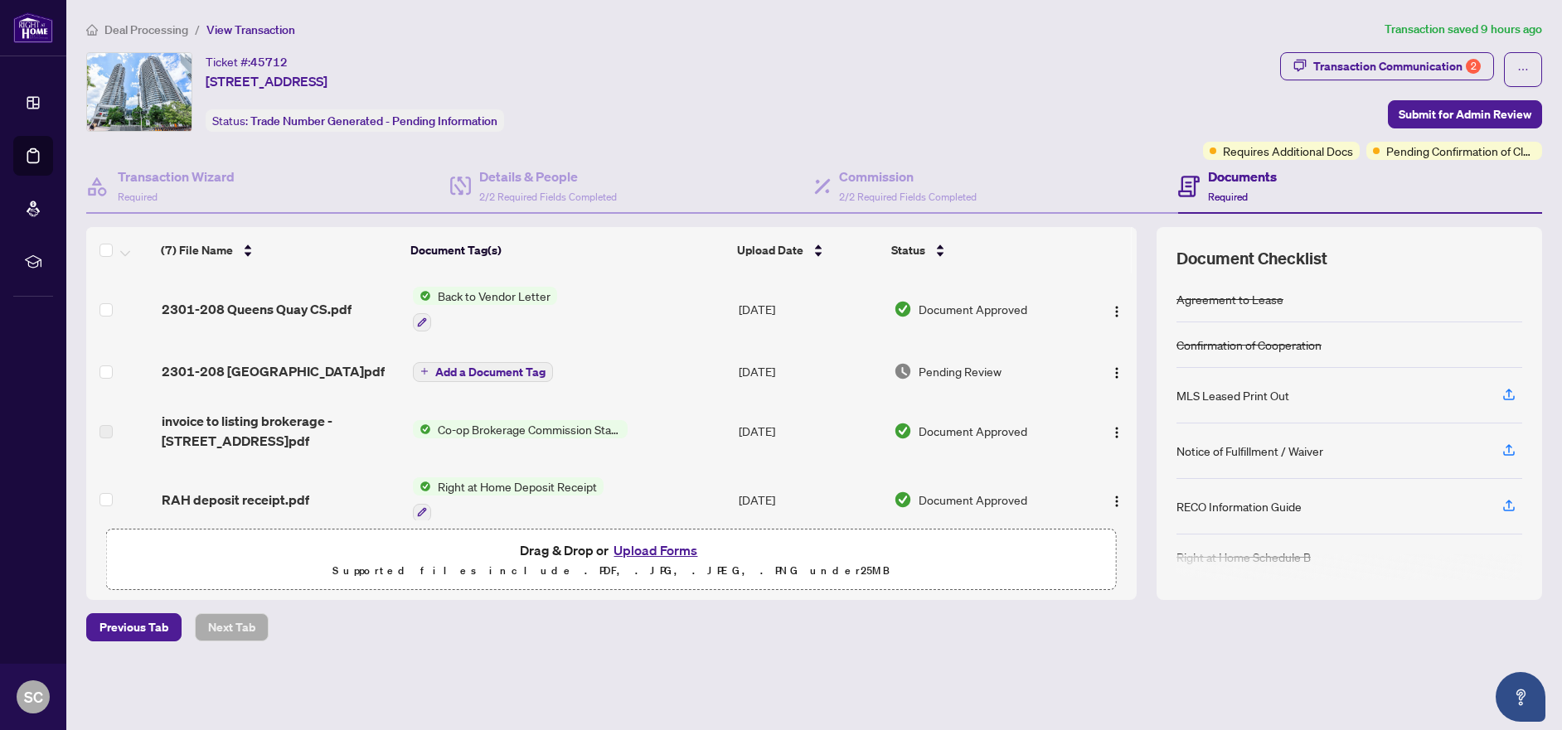
click at [658, 544] on button "Upload Forms" at bounding box center [655, 551] width 94 height 22
click at [684, 550] on button "Upload Forms" at bounding box center [655, 551] width 94 height 22
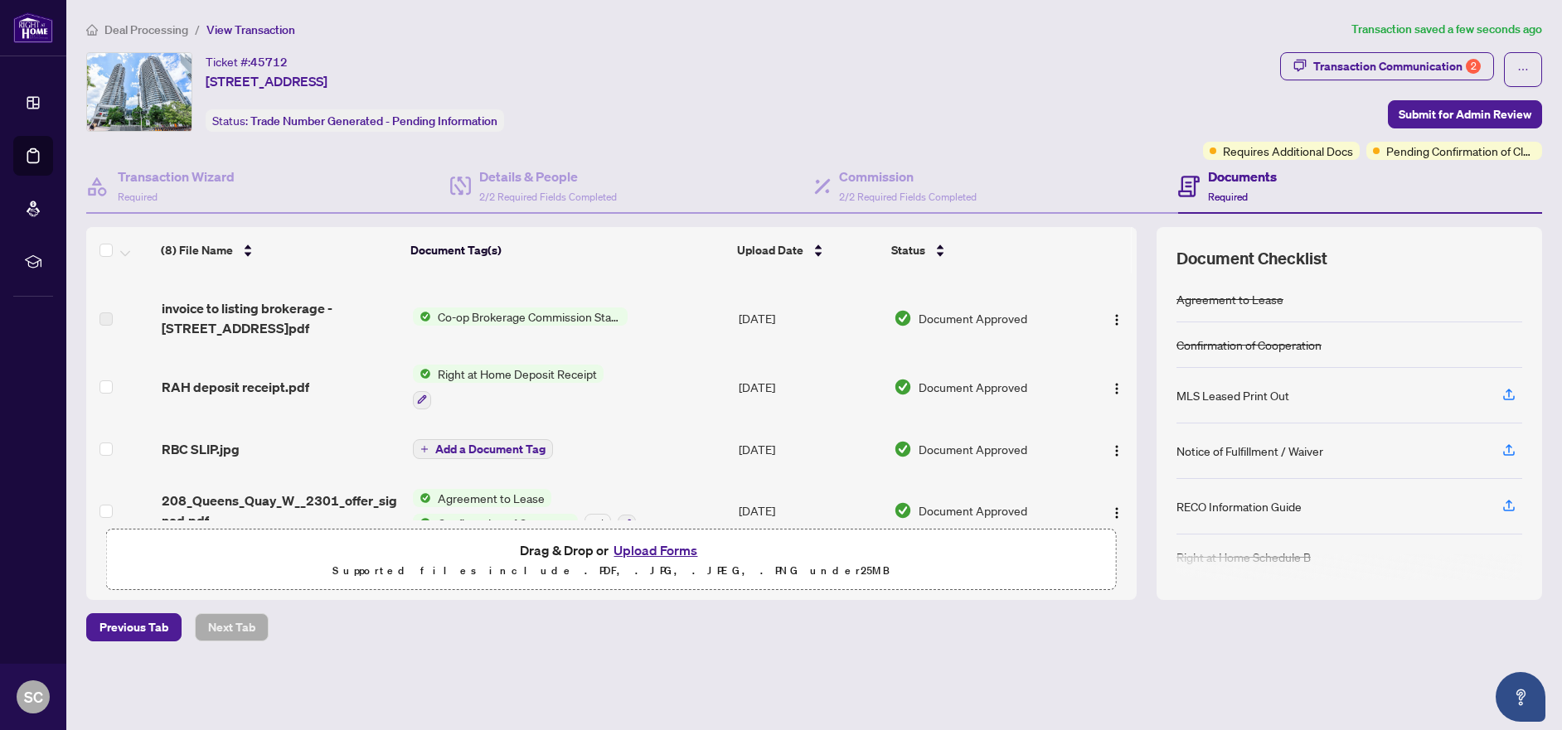
scroll to position [246, 0]
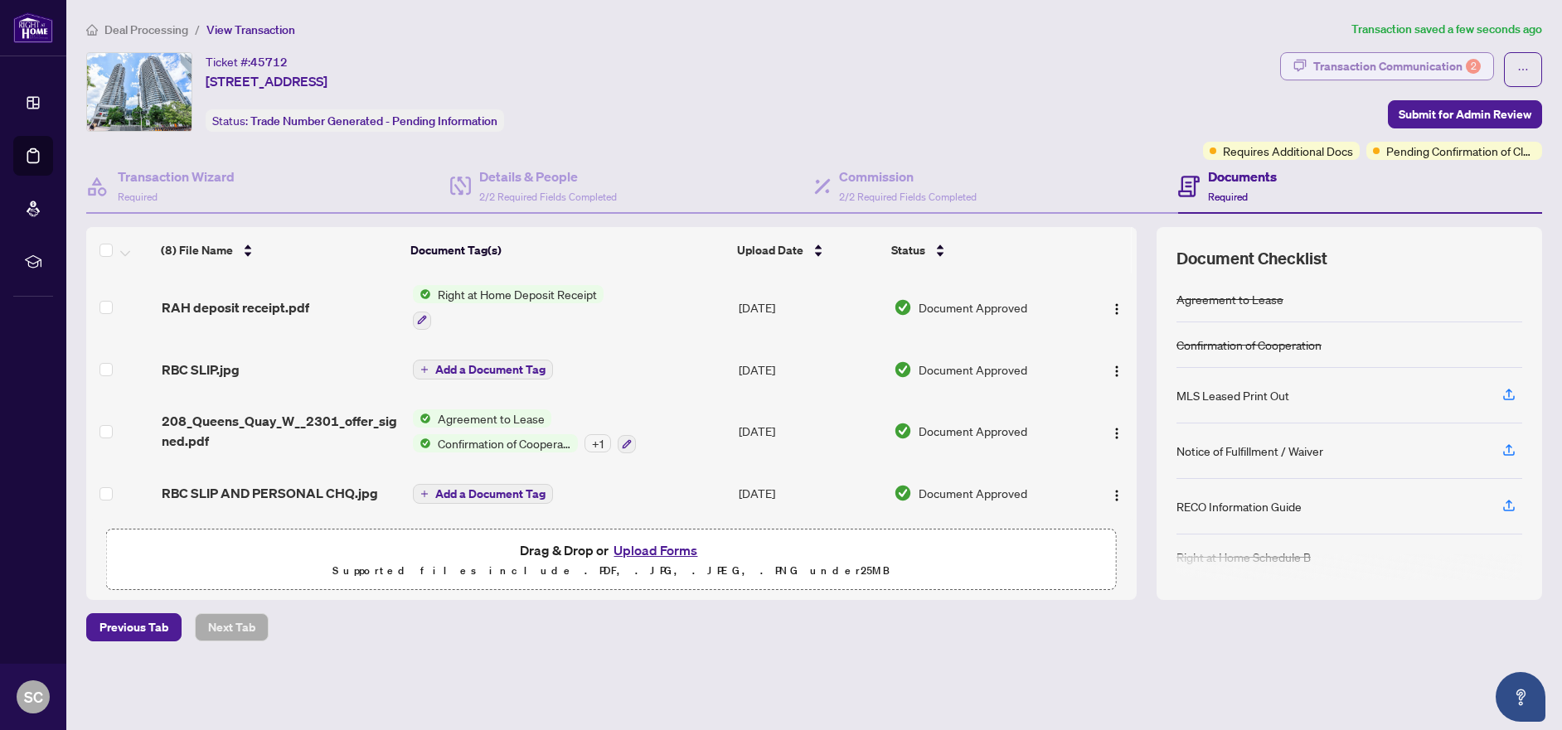
click at [1470, 67] on div "2" at bounding box center [1473, 66] width 15 height 15
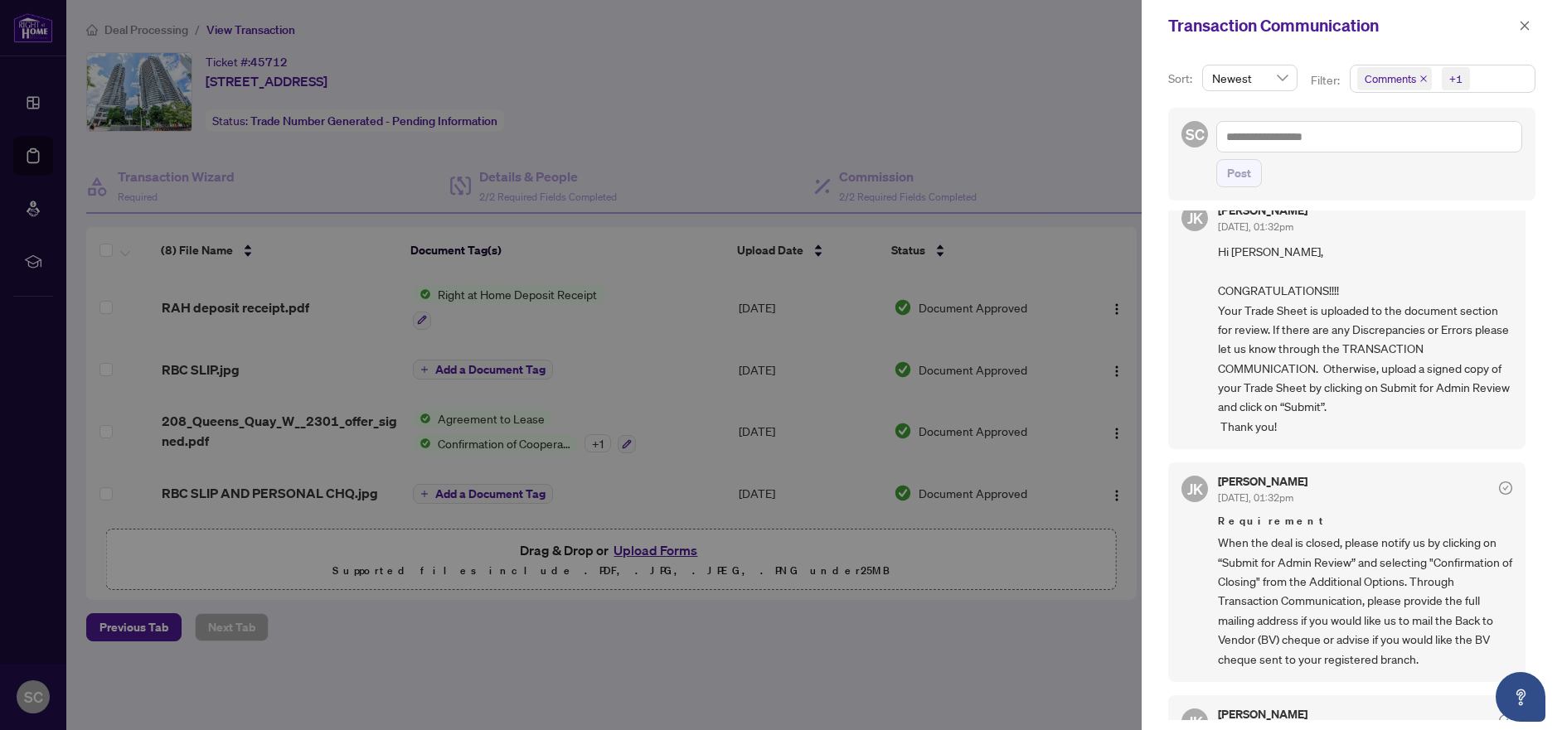
scroll to position [0, 0]
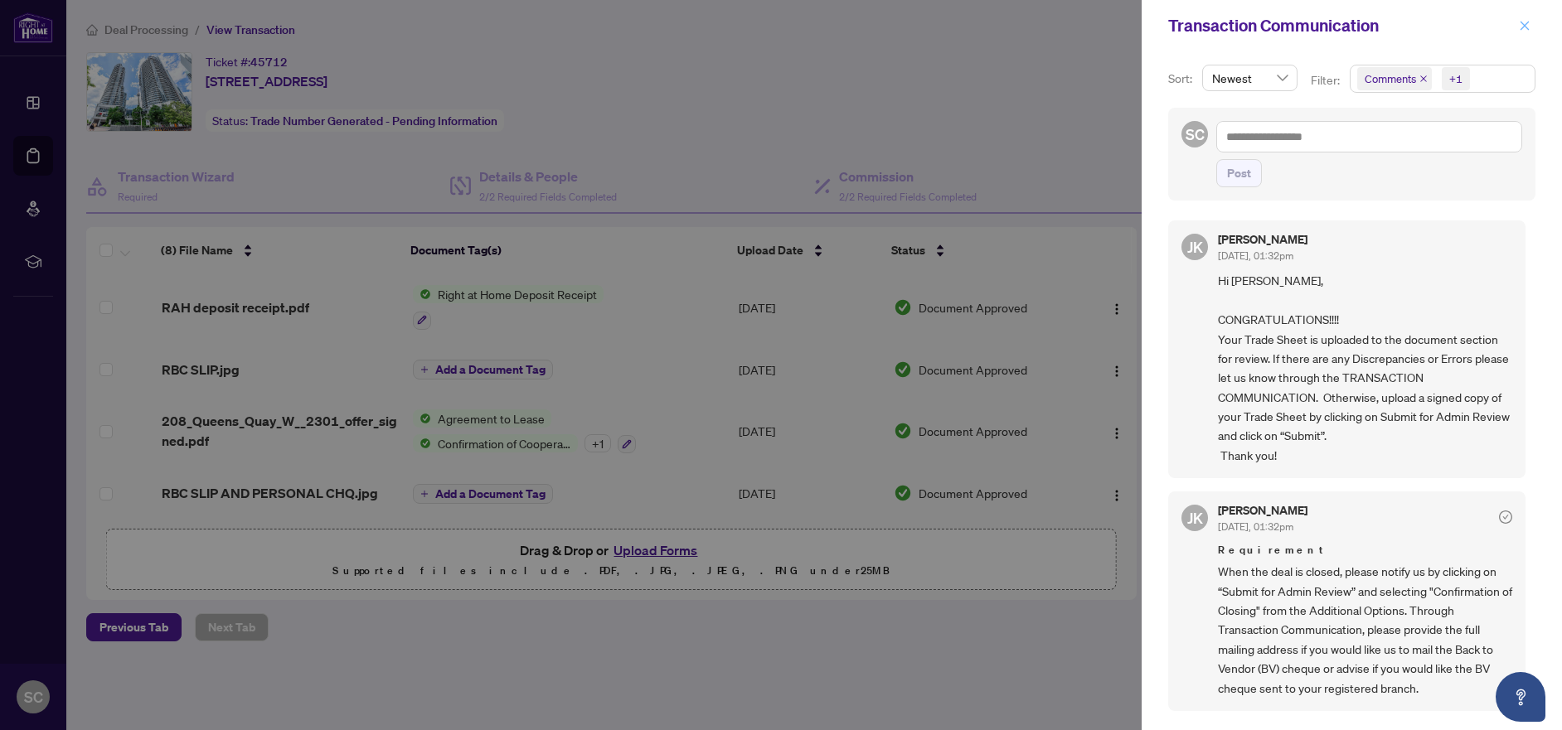
click at [1529, 25] on icon "close" at bounding box center [1525, 26] width 12 height 12
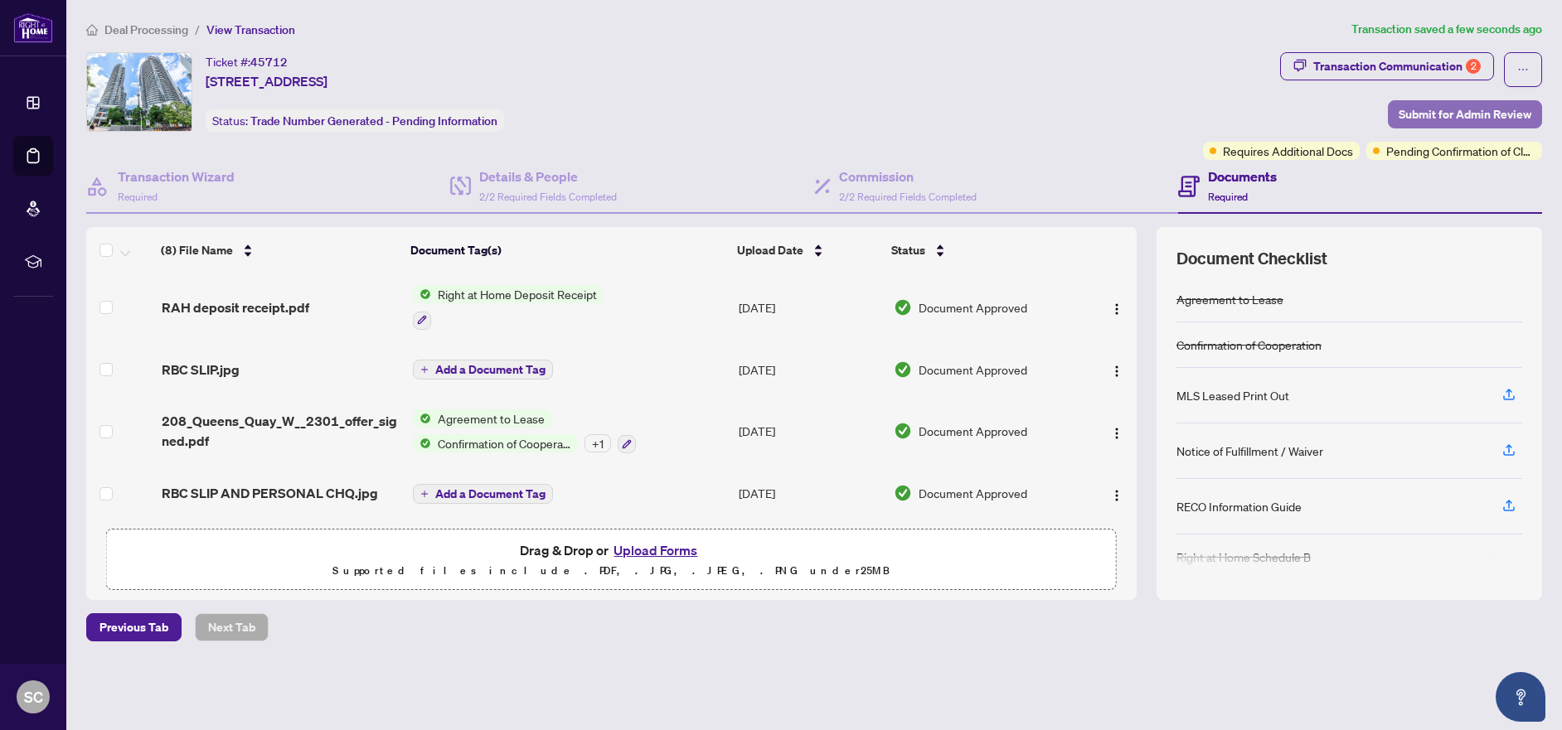
click at [1463, 108] on span "Submit for Admin Review" at bounding box center [1465, 114] width 133 height 27
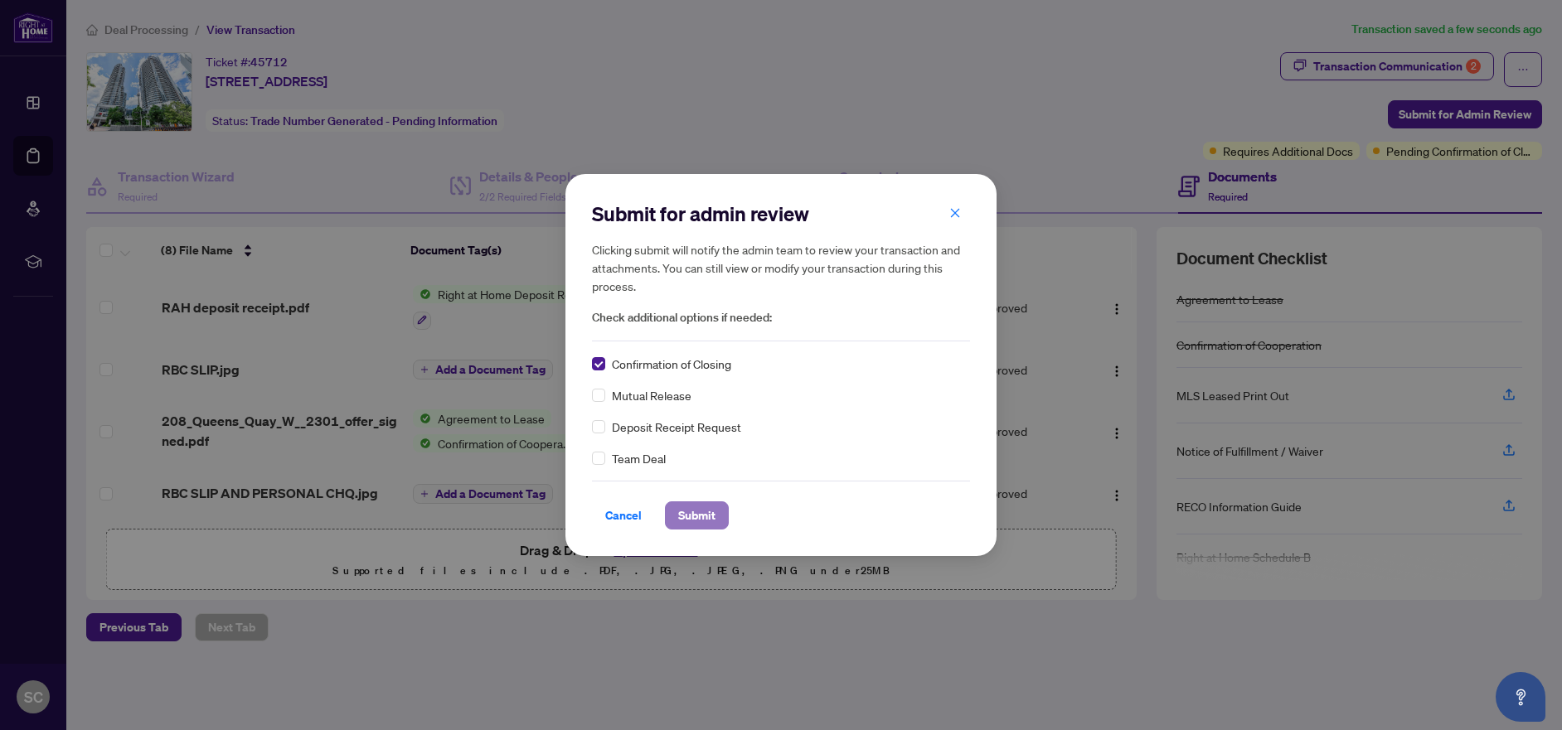
click at [705, 519] on span "Submit" at bounding box center [696, 515] width 37 height 27
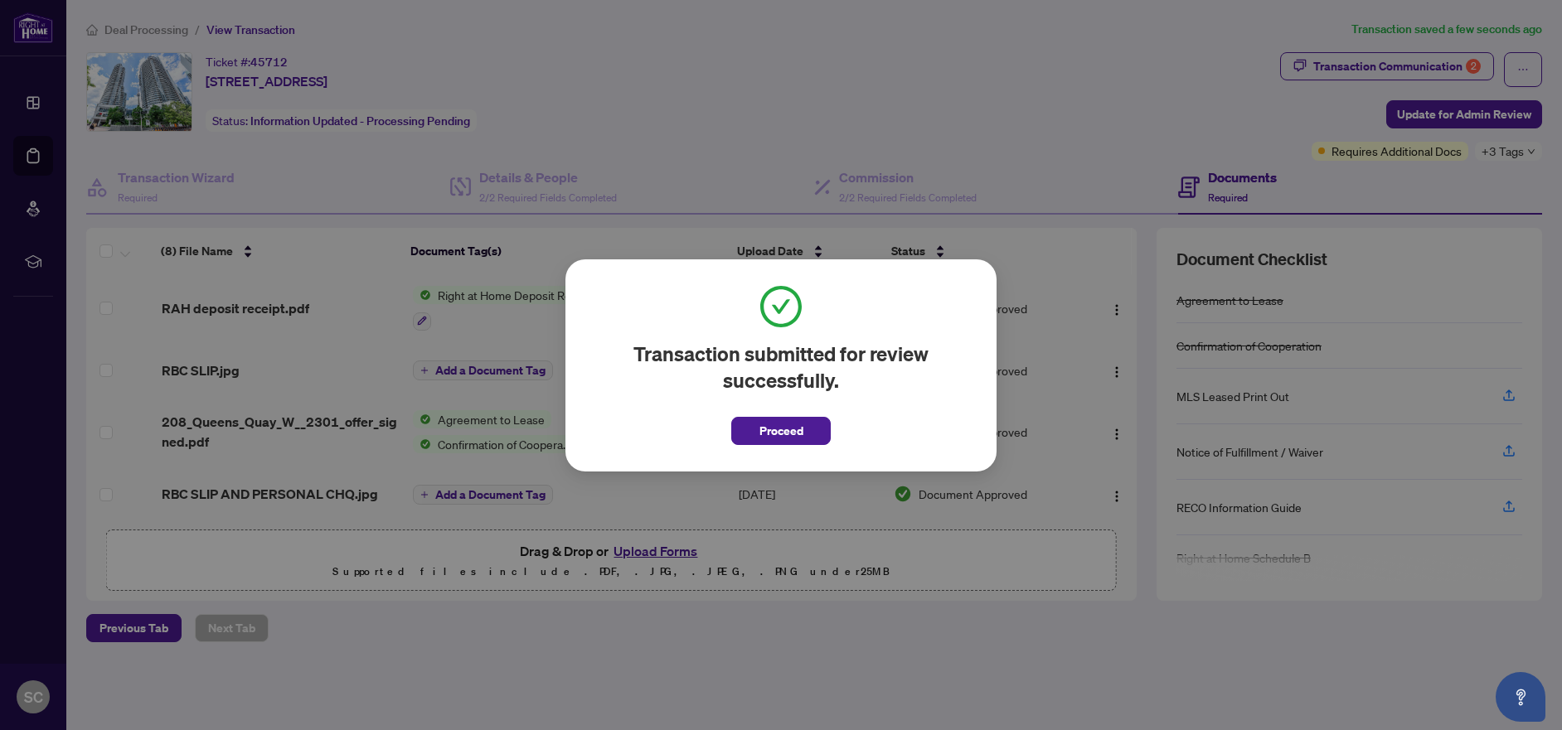
click at [744, 427] on button "Proceed" at bounding box center [780, 431] width 99 height 28
